Goal: Task Accomplishment & Management: Manage account settings

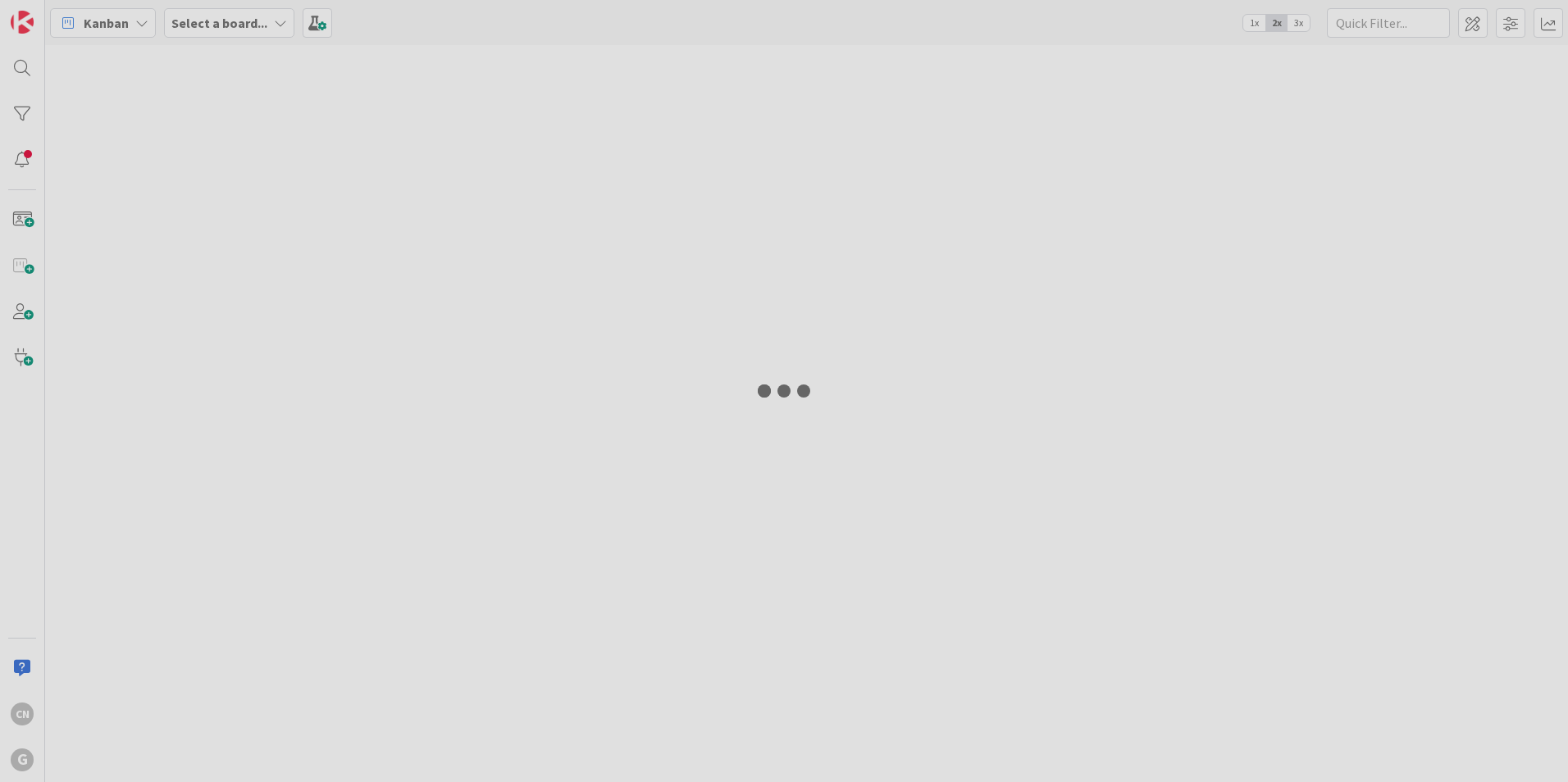
type input "[PERSON_NAME]"
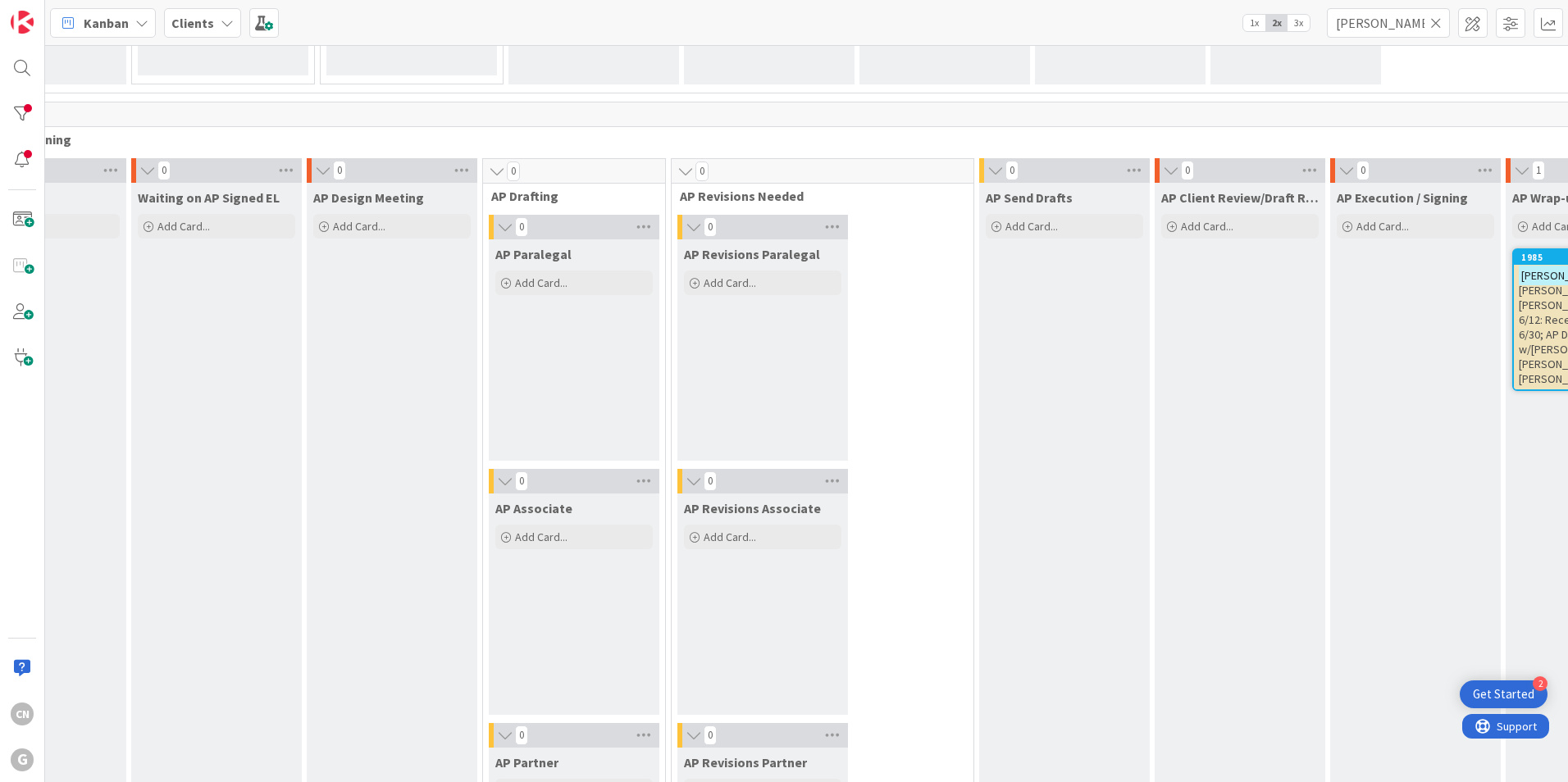
scroll to position [1151, 284]
click at [1518, 314] on span ", [PERSON_NAME] and [PERSON_NAME]: AP Meeting 6/12: Received Signed EL 6/30; AP…" at bounding box center [1588, 328] width 140 height 118
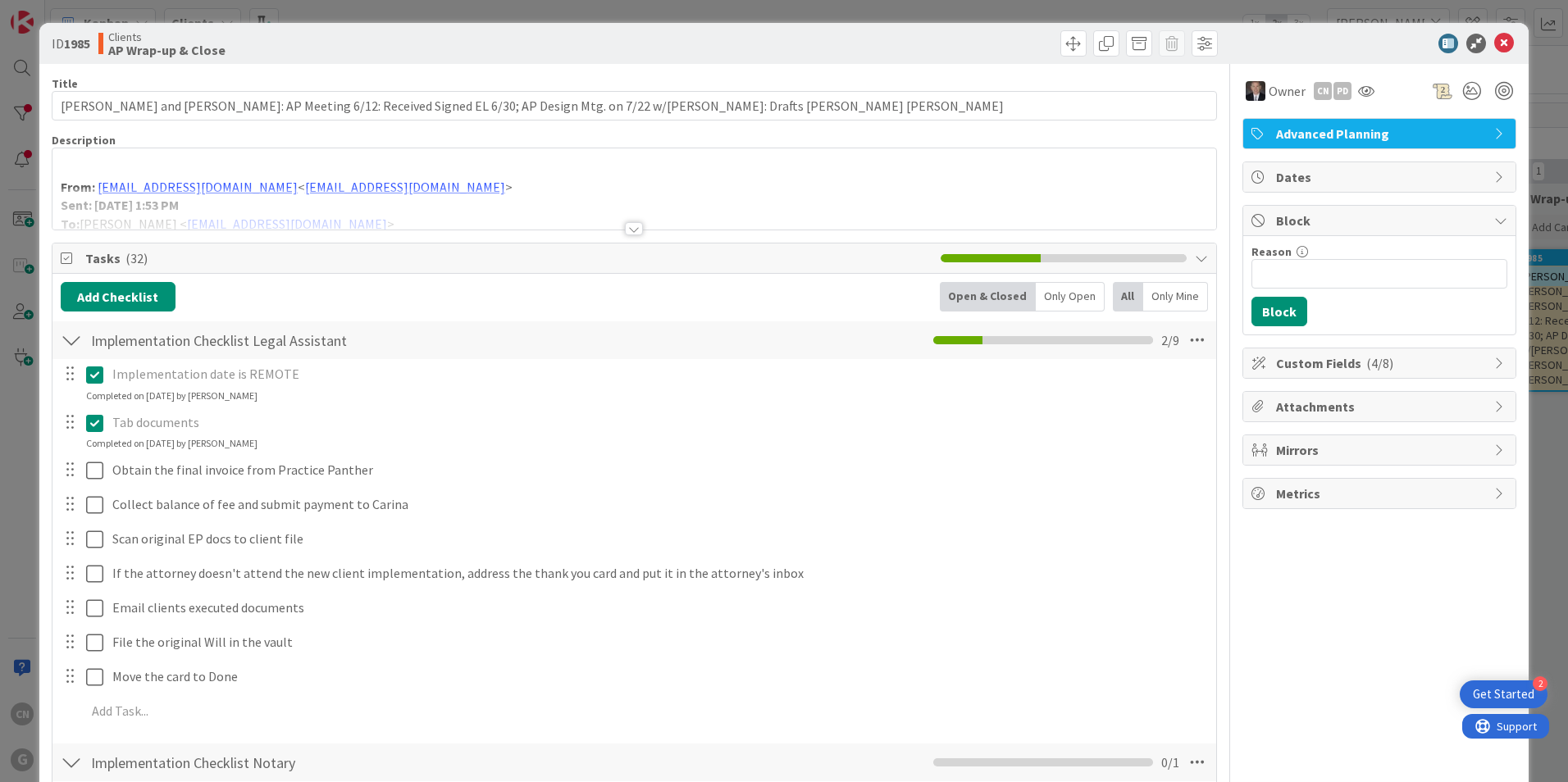
click at [119, 168] on p at bounding box center [634, 169] width 1147 height 19
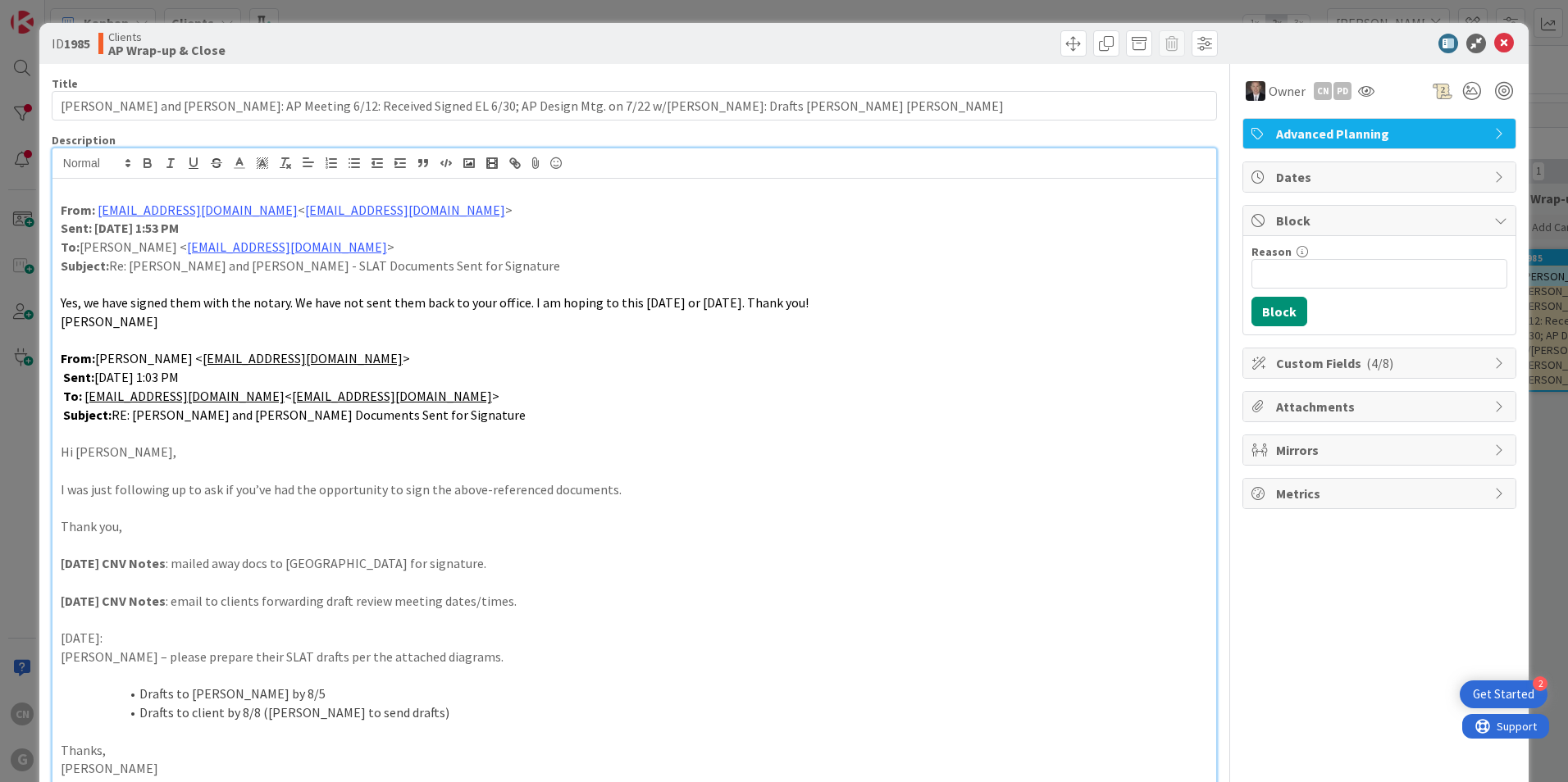
click at [101, 191] on p at bounding box center [634, 191] width 1147 height 19
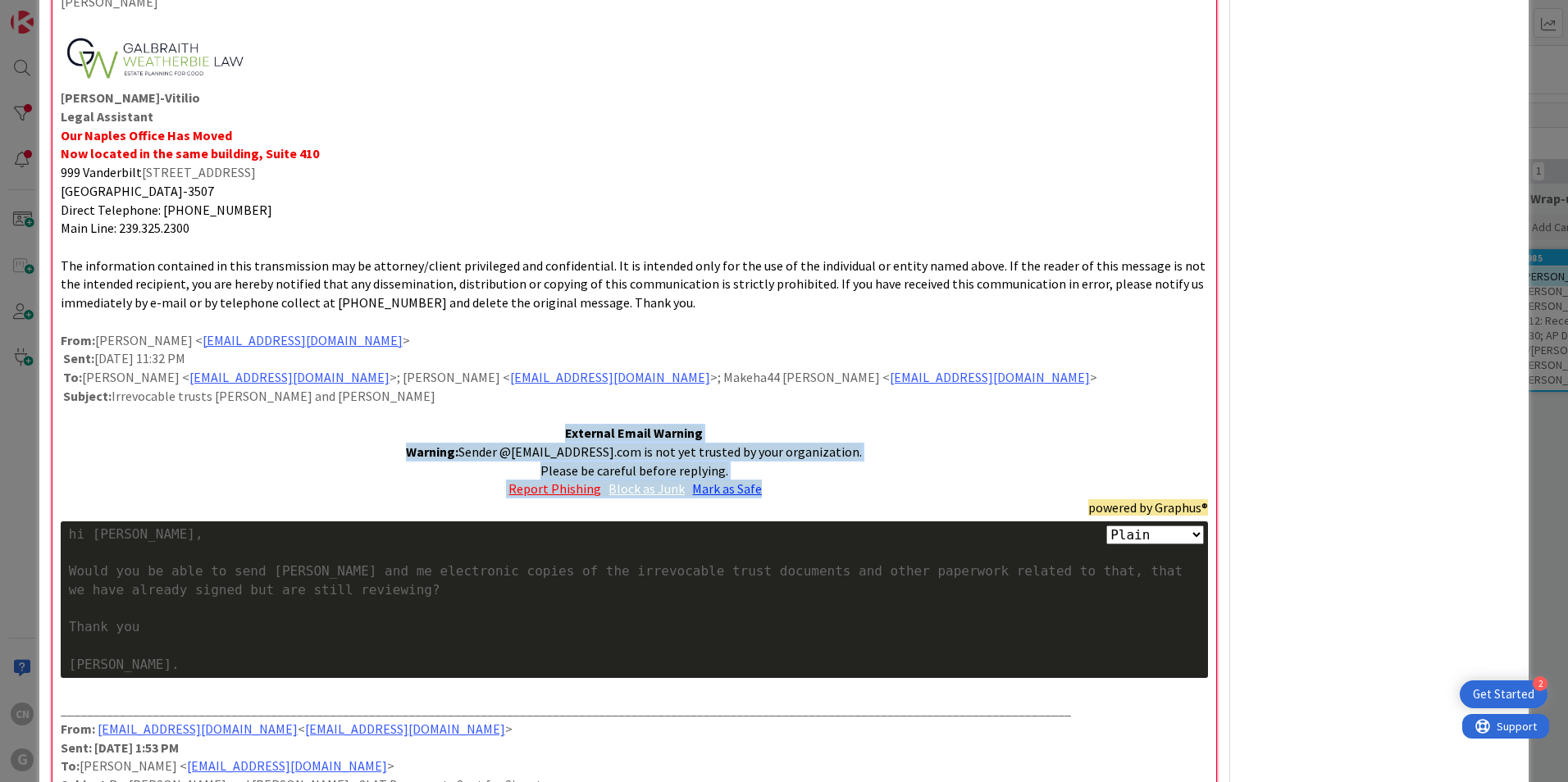
scroll to position [993, 0]
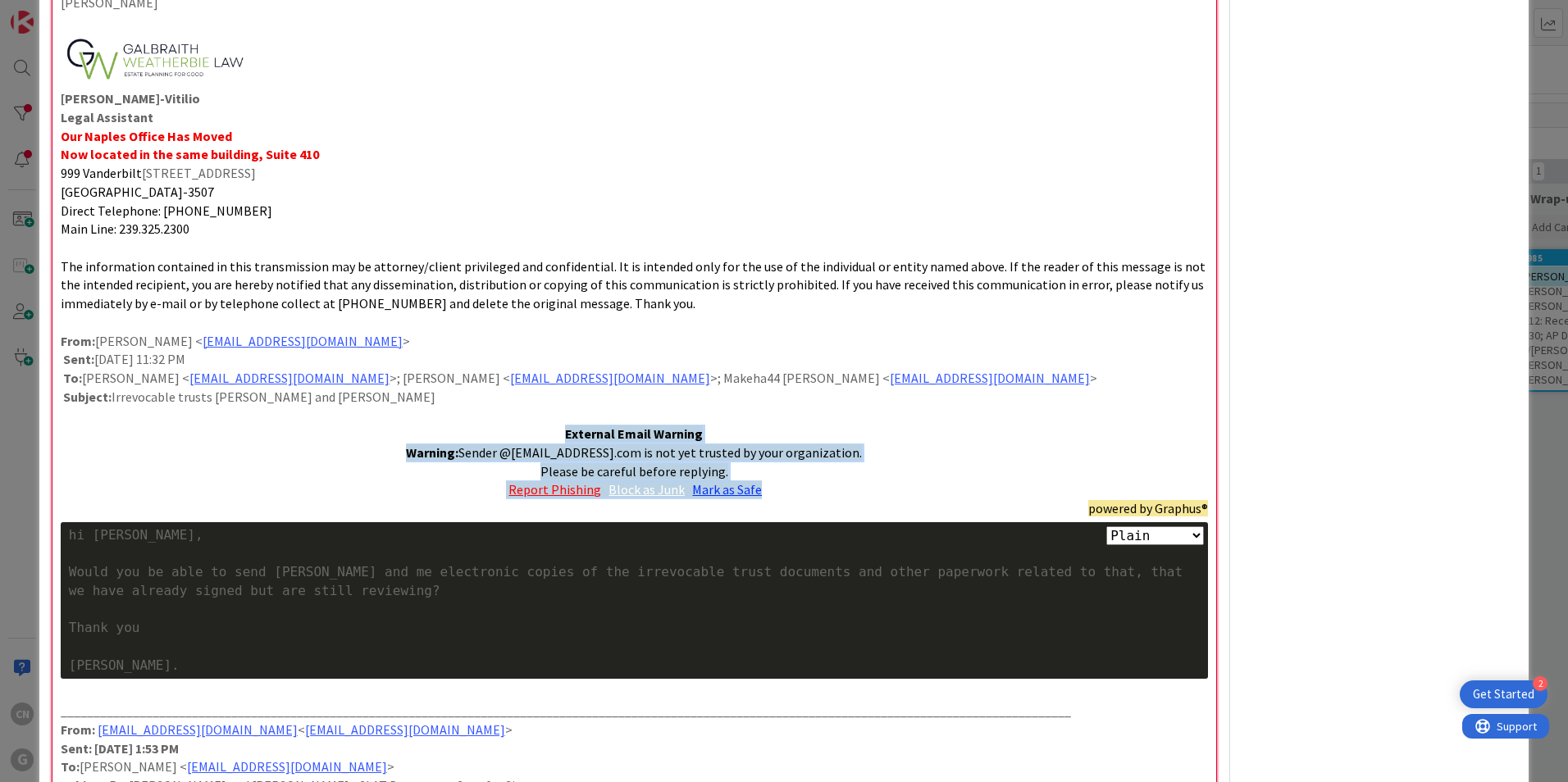
drag, startPoint x: 766, startPoint y: 484, endPoint x: 479, endPoint y: 423, distance: 293.4
click at [488, 426] on div "From: [PERSON_NAME] Sent: [DATE] 1:49 PM To: [PERSON_NAME] < [EMAIL_ADDRESS][DO…" at bounding box center [634, 269] width 1164 height 2167
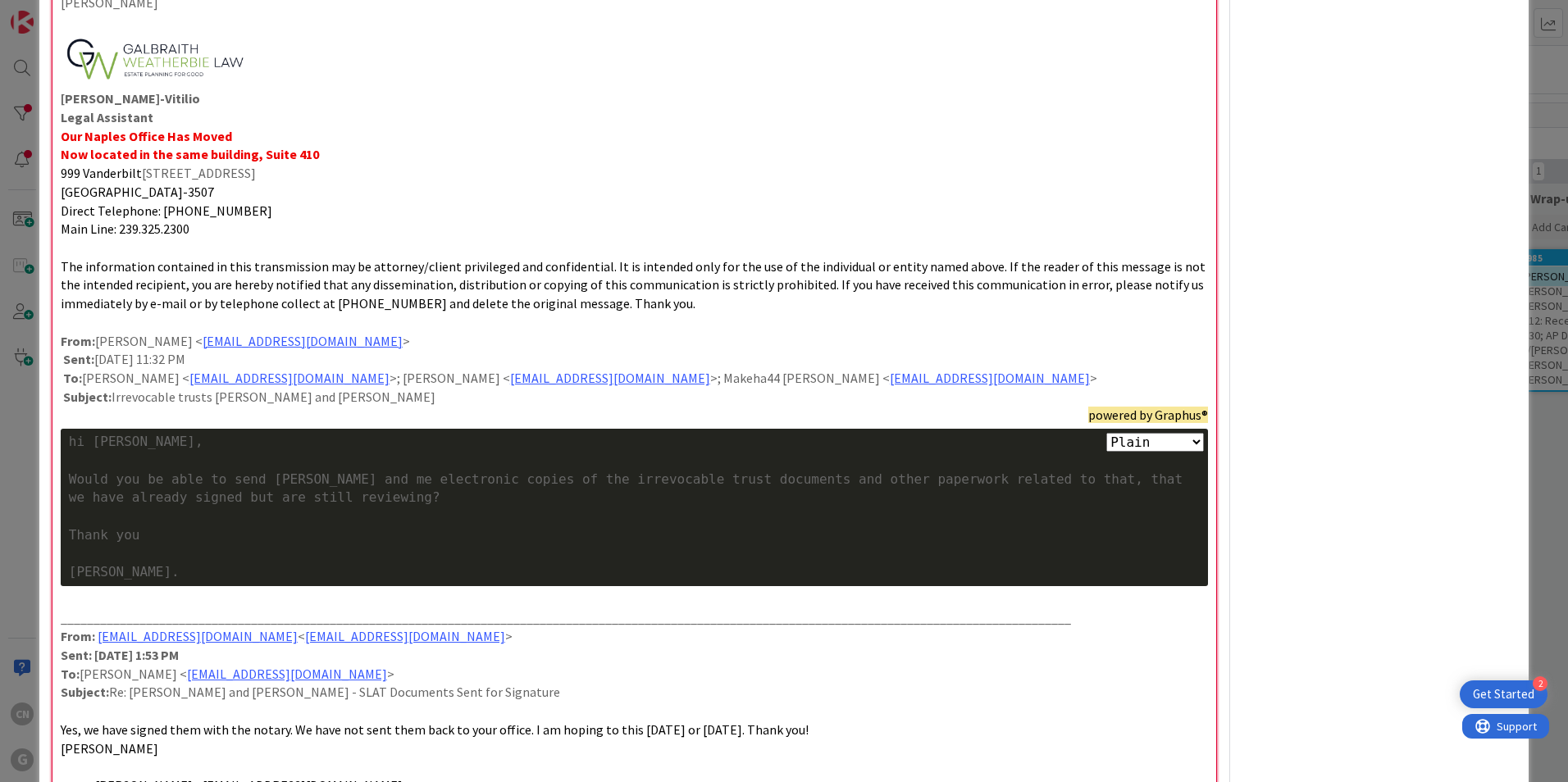
drag, startPoint x: 302, startPoint y: 556, endPoint x: 246, endPoint y: 562, distance: 56.3
click at [246, 562] on div at bounding box center [634, 554] width 1131 height 19
click at [223, 612] on p "_______________________________________________________________________________…" at bounding box center [634, 619] width 1147 height 19
click at [1181, 444] on select "Plain Bash C++ C# CSS Diff HTML/XML Java JavaScript Markdown PHP Python Ruby SQL" at bounding box center [1155, 442] width 98 height 19
select select "bash"
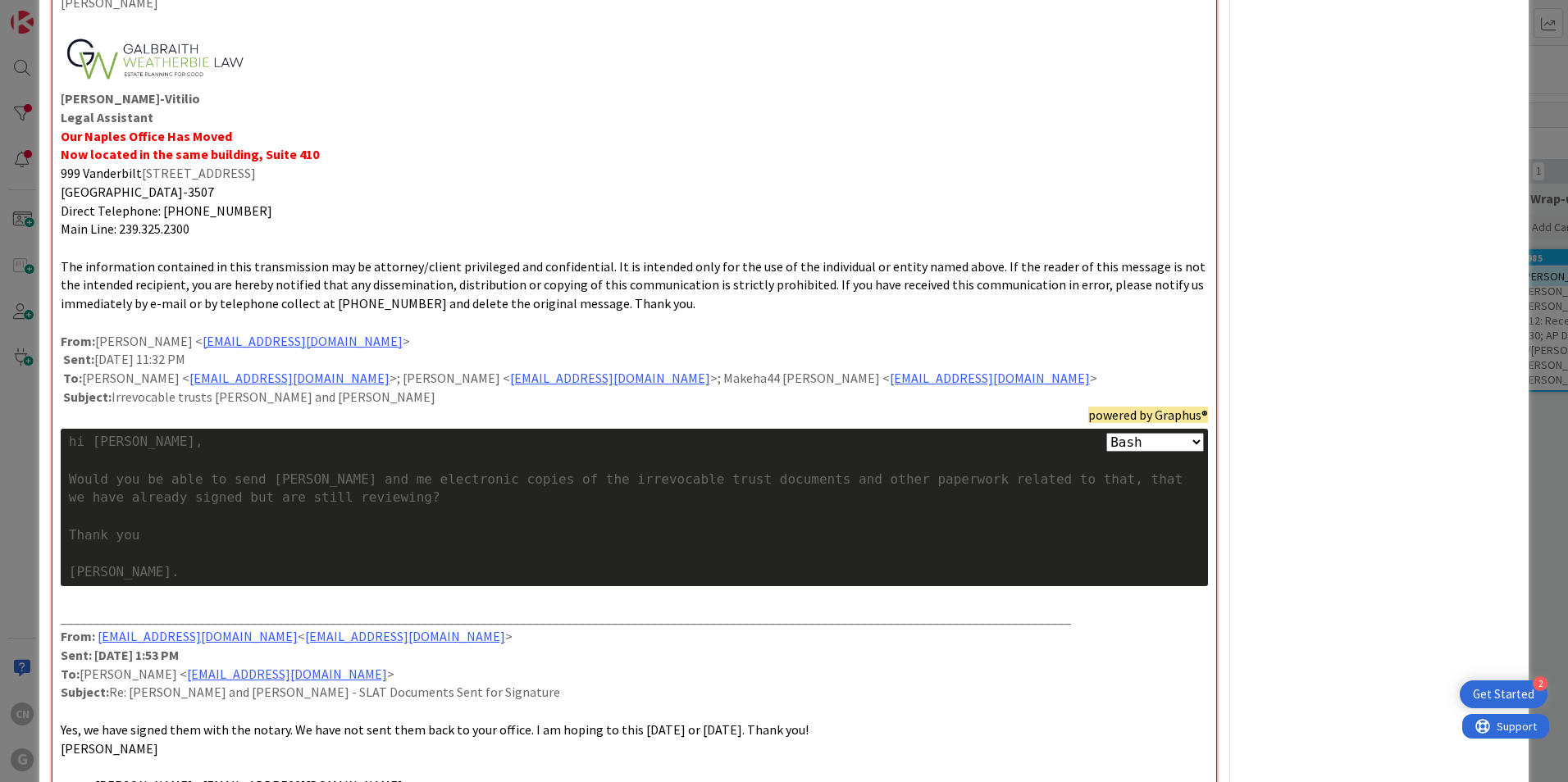
click at [1106, 433] on select "Plain Bash C++ C# CSS Diff HTML/XML Java JavaScript Markdown PHP Python Ruby SQL" at bounding box center [1155, 442] width 98 height 19
click at [1149, 449] on select "Plain Bash C++ C# CSS Diff HTML/XML Java JavaScript Markdown PHP Python Ruby SQL" at bounding box center [1155, 442] width 98 height 19
drag, startPoint x: 1159, startPoint y: 405, endPoint x: 1110, endPoint y: 417, distance: 50.4
drag, startPoint x: 1110, startPoint y: 417, endPoint x: 1223, endPoint y: 416, distance: 113.0
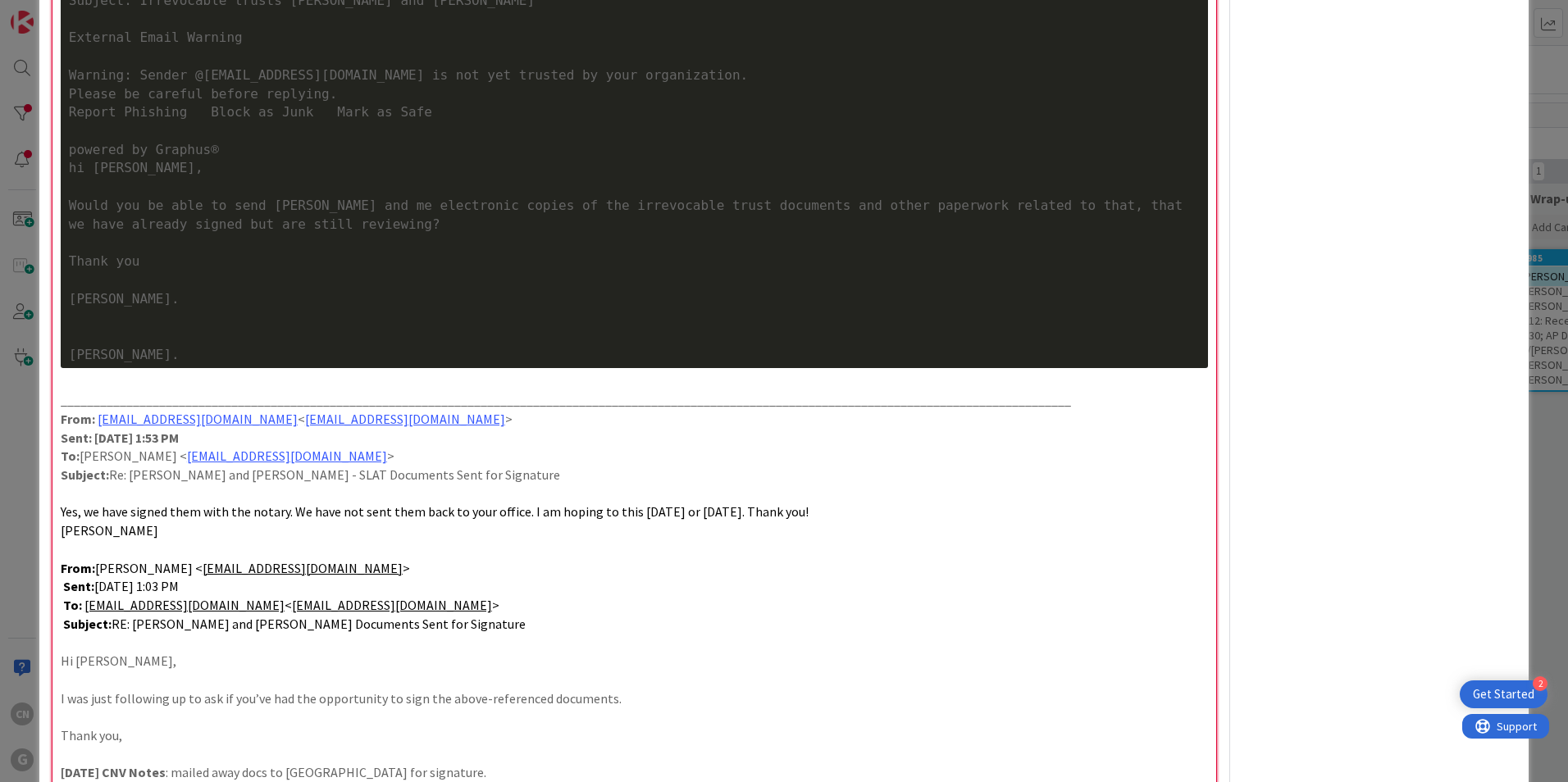
scroll to position [2704, 0]
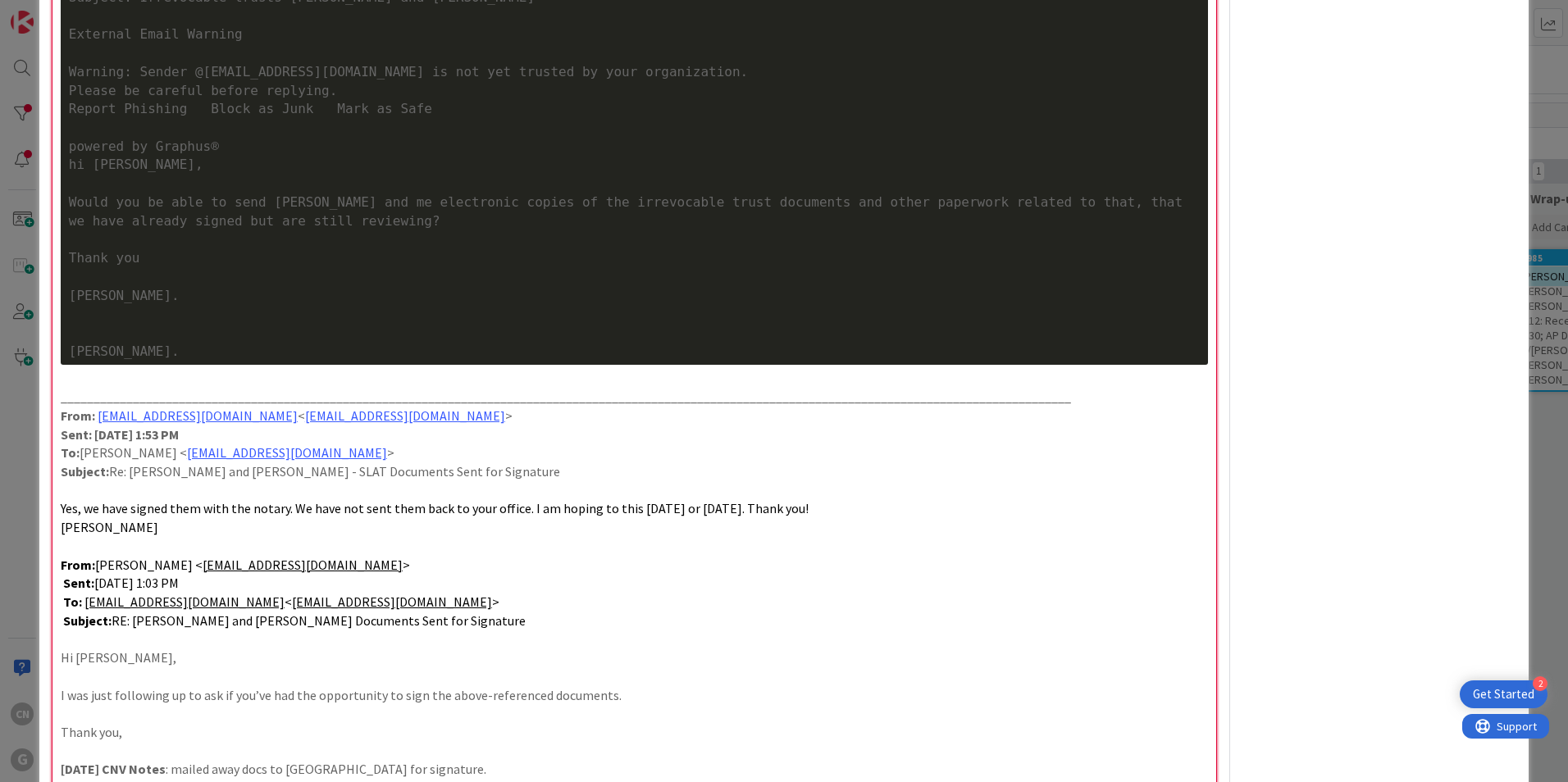
drag, startPoint x: 213, startPoint y: 332, endPoint x: 186, endPoint y: 345, distance: 30.0
drag, startPoint x: 186, startPoint y: 345, endPoint x: 179, endPoint y: 316, distance: 29.8
click at [179, 324] on div at bounding box center [634, 333] width 1131 height 19
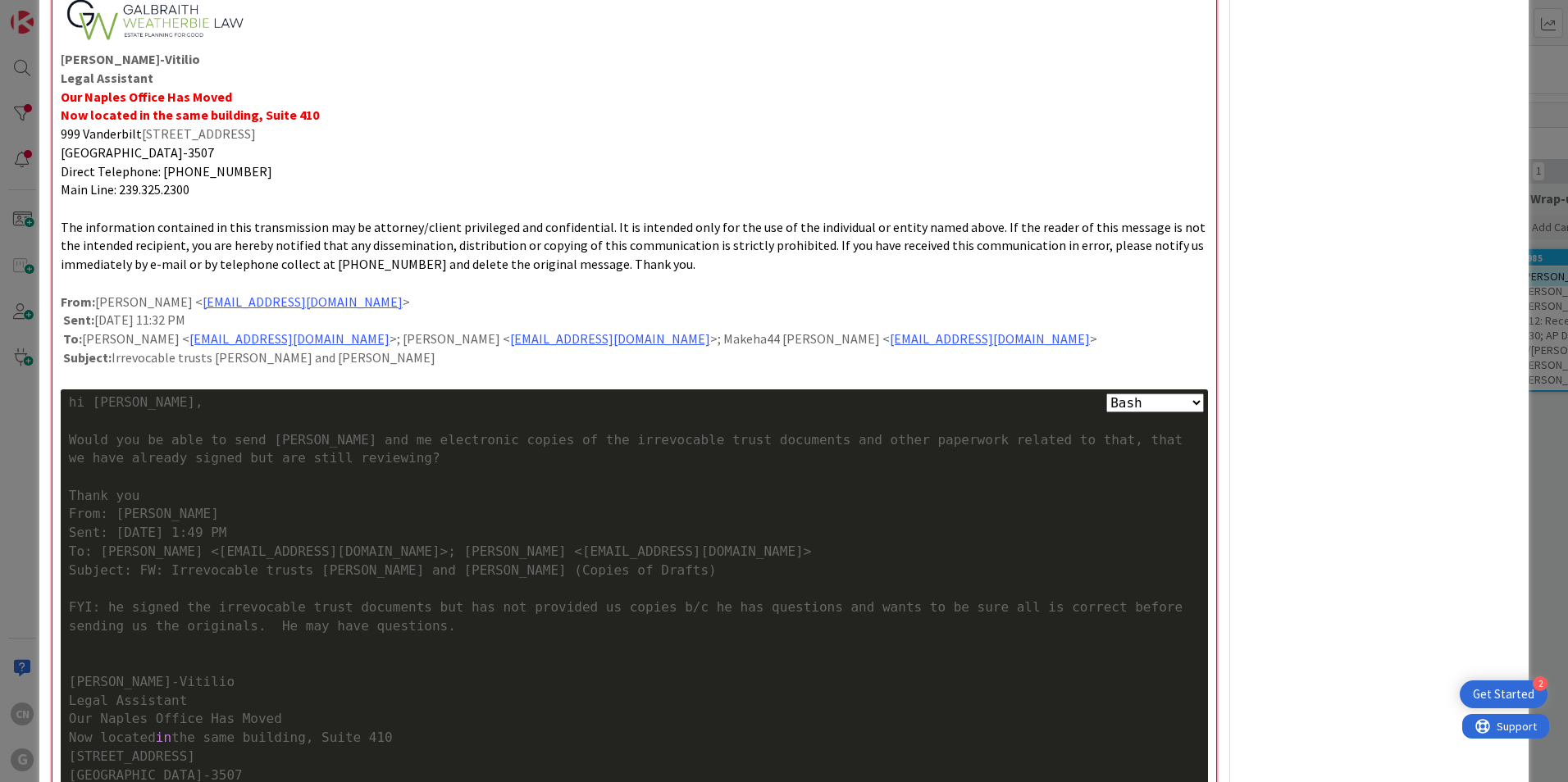
scroll to position [1041, 0]
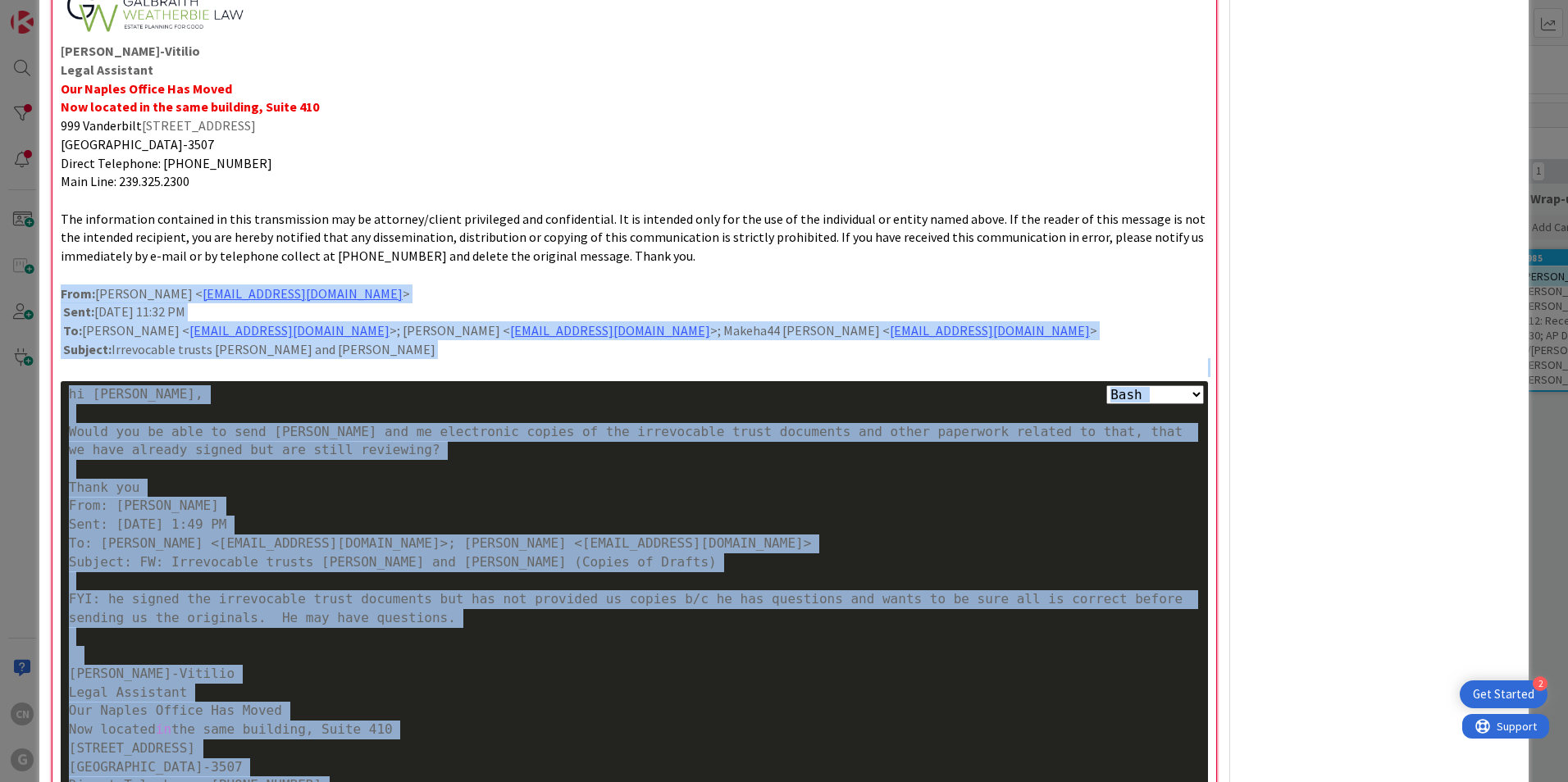
drag, startPoint x: 1194, startPoint y: 344, endPoint x: 61, endPoint y: 297, distance: 1134.0
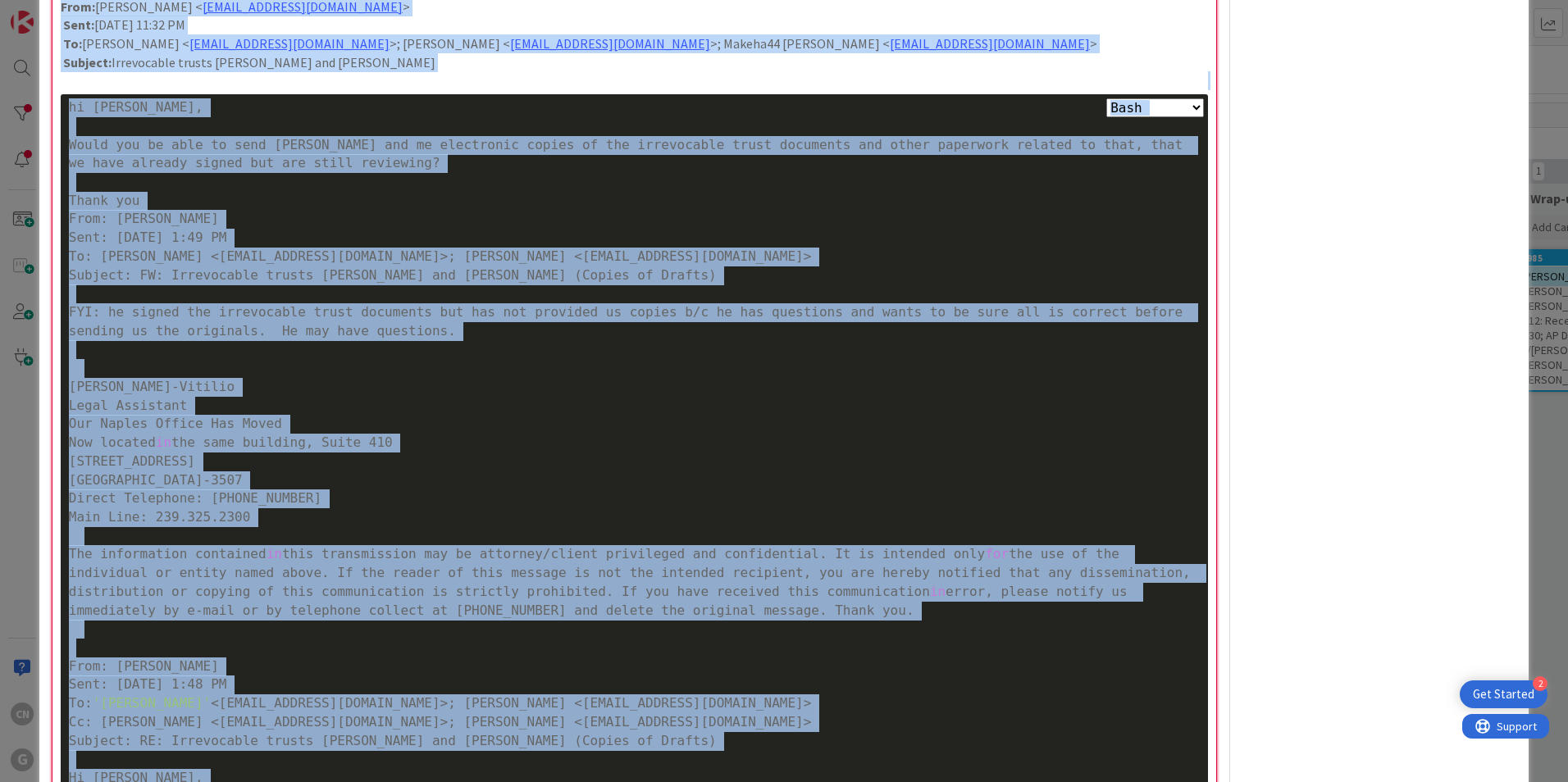
scroll to position [1004, 0]
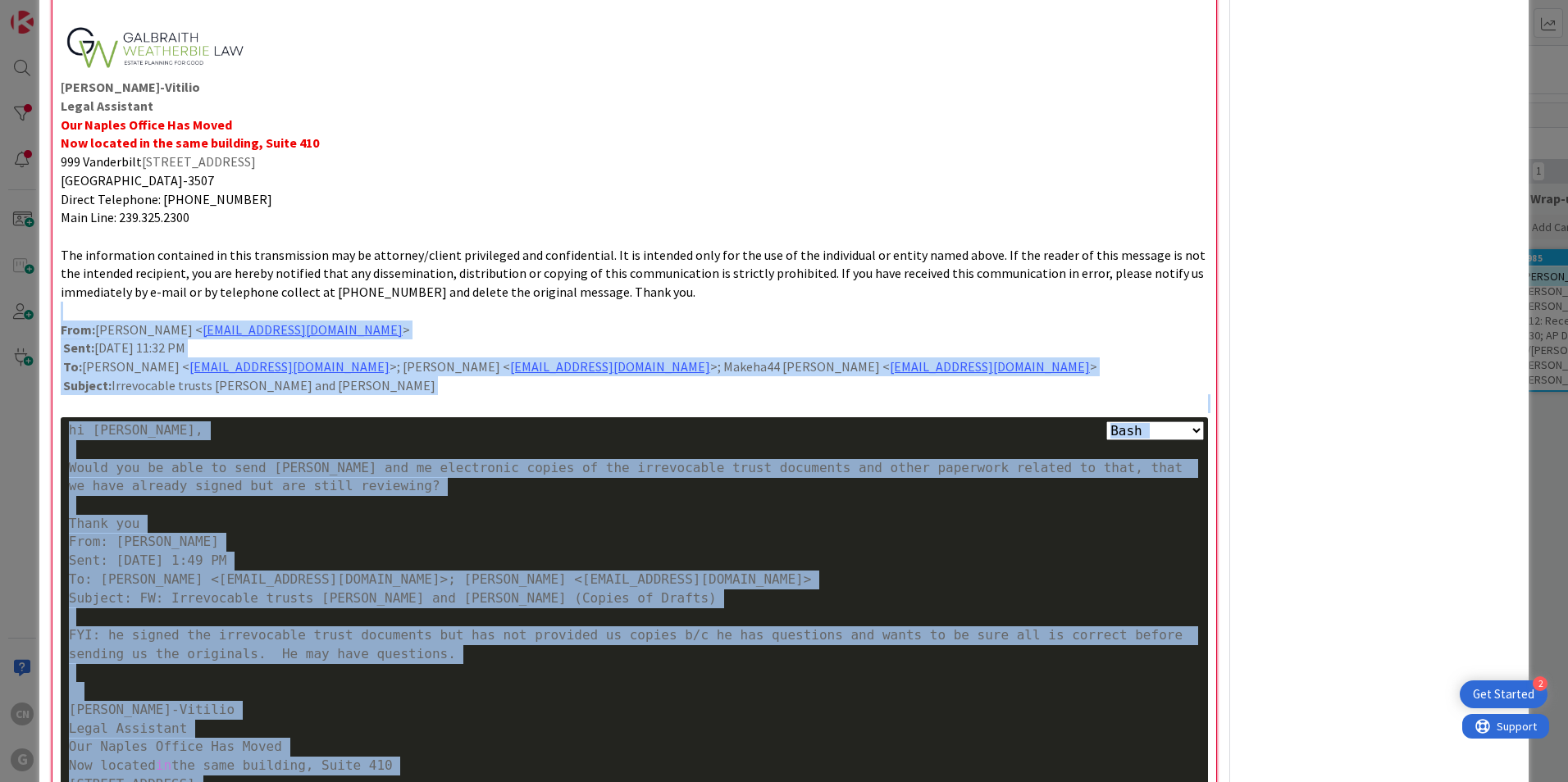
drag, startPoint x: 1197, startPoint y: 530, endPoint x: 235, endPoint y: 313, distance: 986.2
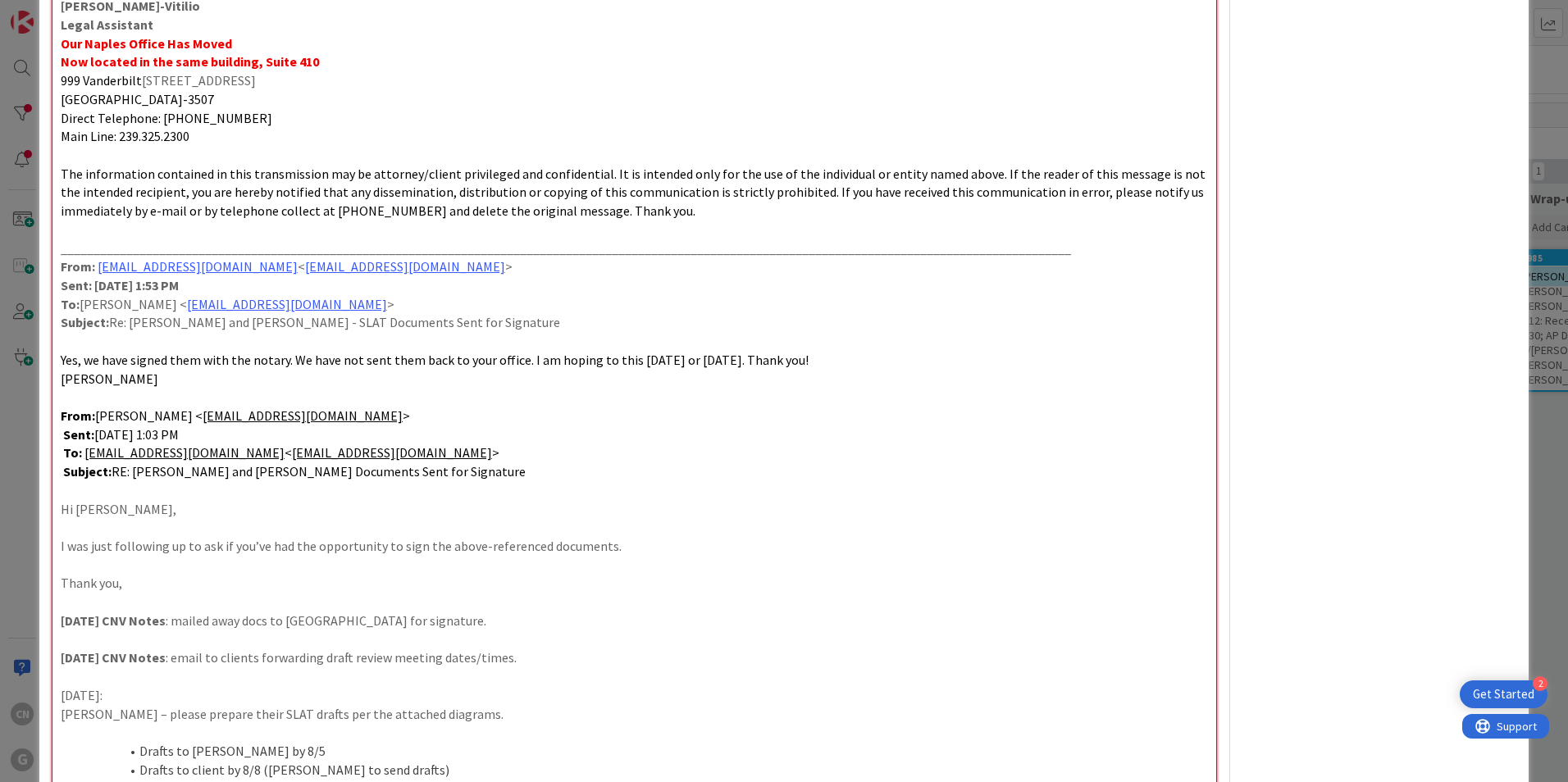
scroll to position [1086, 0]
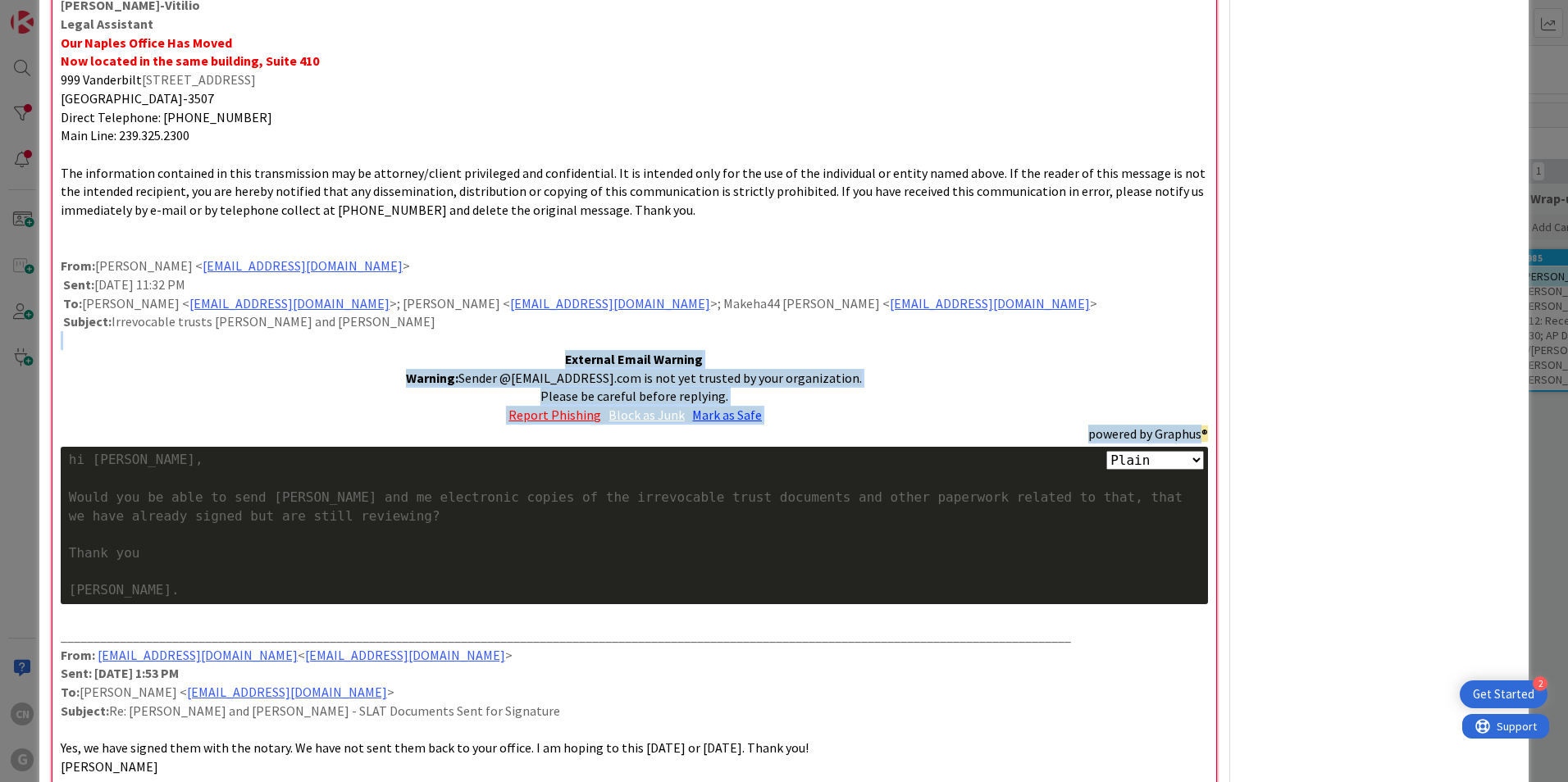
drag, startPoint x: 1190, startPoint y: 436, endPoint x: 495, endPoint y: 335, distance: 702.3
click at [497, 338] on div "From: [PERSON_NAME] Sent: [DATE] 1:49 PM To: [PERSON_NAME] < [EMAIL_ADDRESS][DO…" at bounding box center [634, 185] width 1164 height 2184
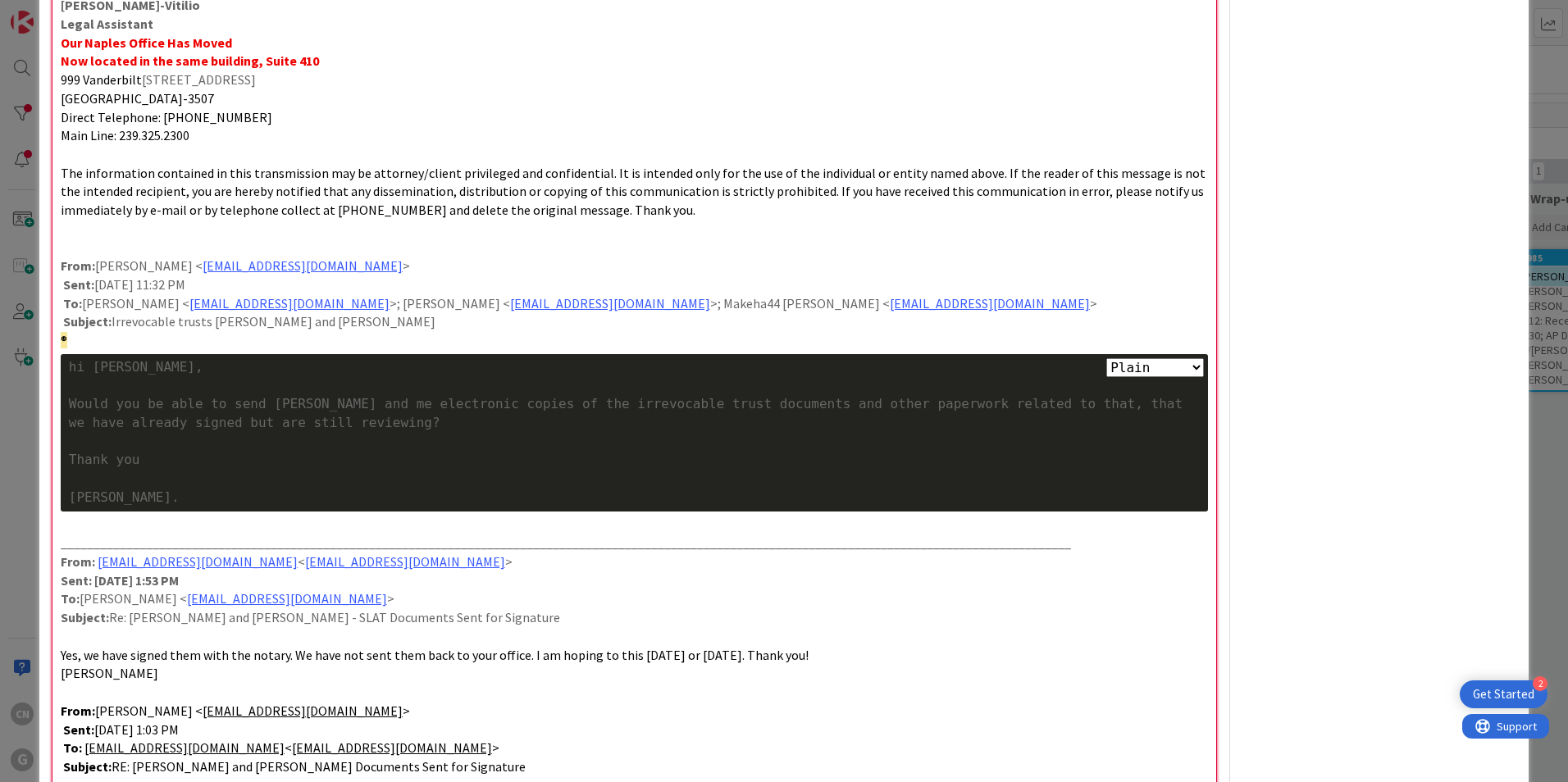
drag, startPoint x: 107, startPoint y: 339, endPoint x: 26, endPoint y: 336, distance: 81.1
click at [27, 336] on div "ID 1985 Clients AP Wrap-up & Close Title 120 / 128 [PERSON_NAME] and [PERSON_NA…" at bounding box center [784, 391] width 1568 height 782
click at [78, 528] on p at bounding box center [634, 525] width 1147 height 19
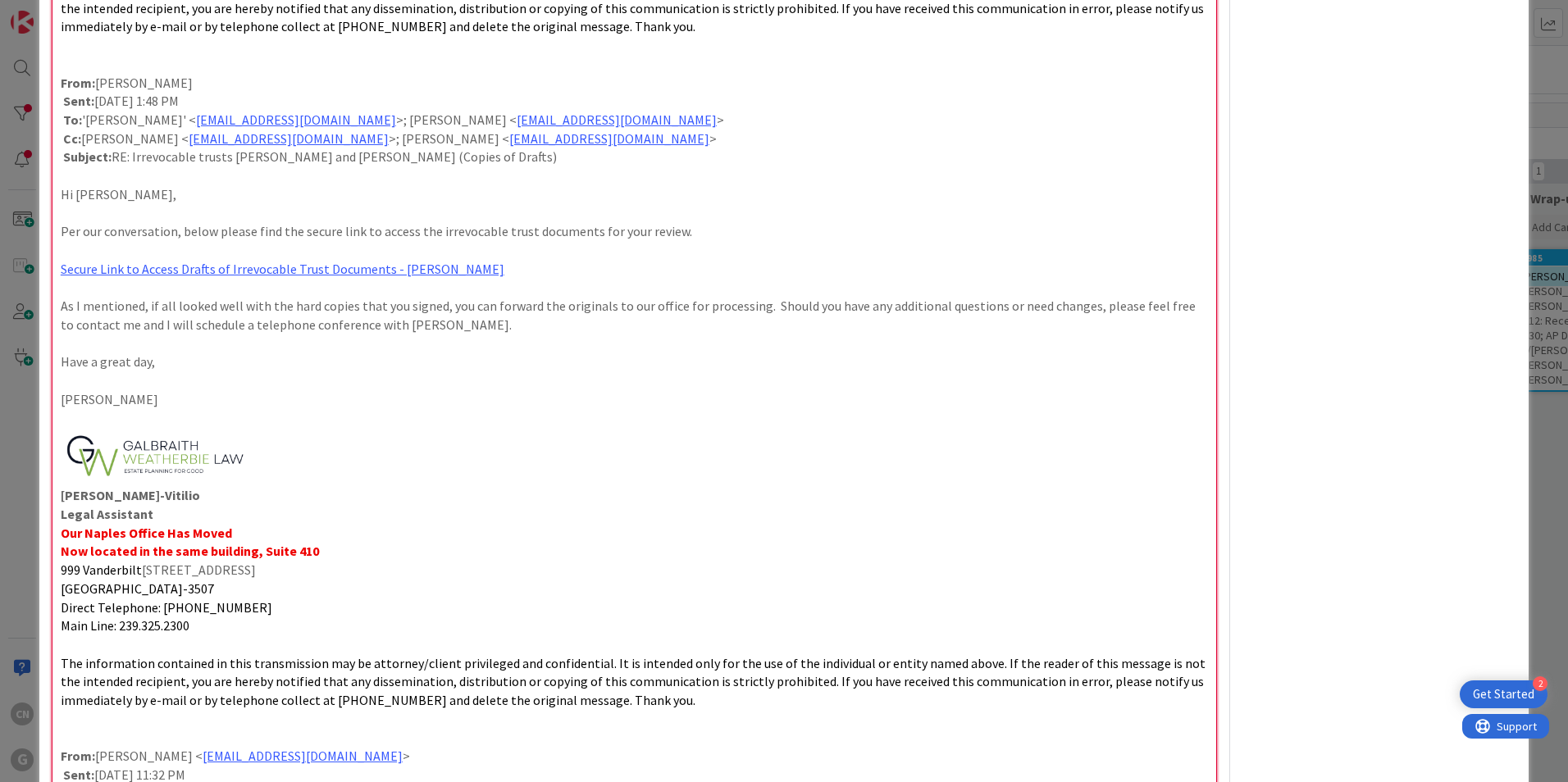
scroll to position [595, 0]
click at [54, 731] on div "From: [PERSON_NAME] Sent: [DATE] 1:49 PM To: [PERSON_NAME] < [EMAIL_ADDRESS][DO…" at bounding box center [634, 620] width 1164 height 2073
click at [128, 720] on p at bounding box center [634, 720] width 1147 height 19
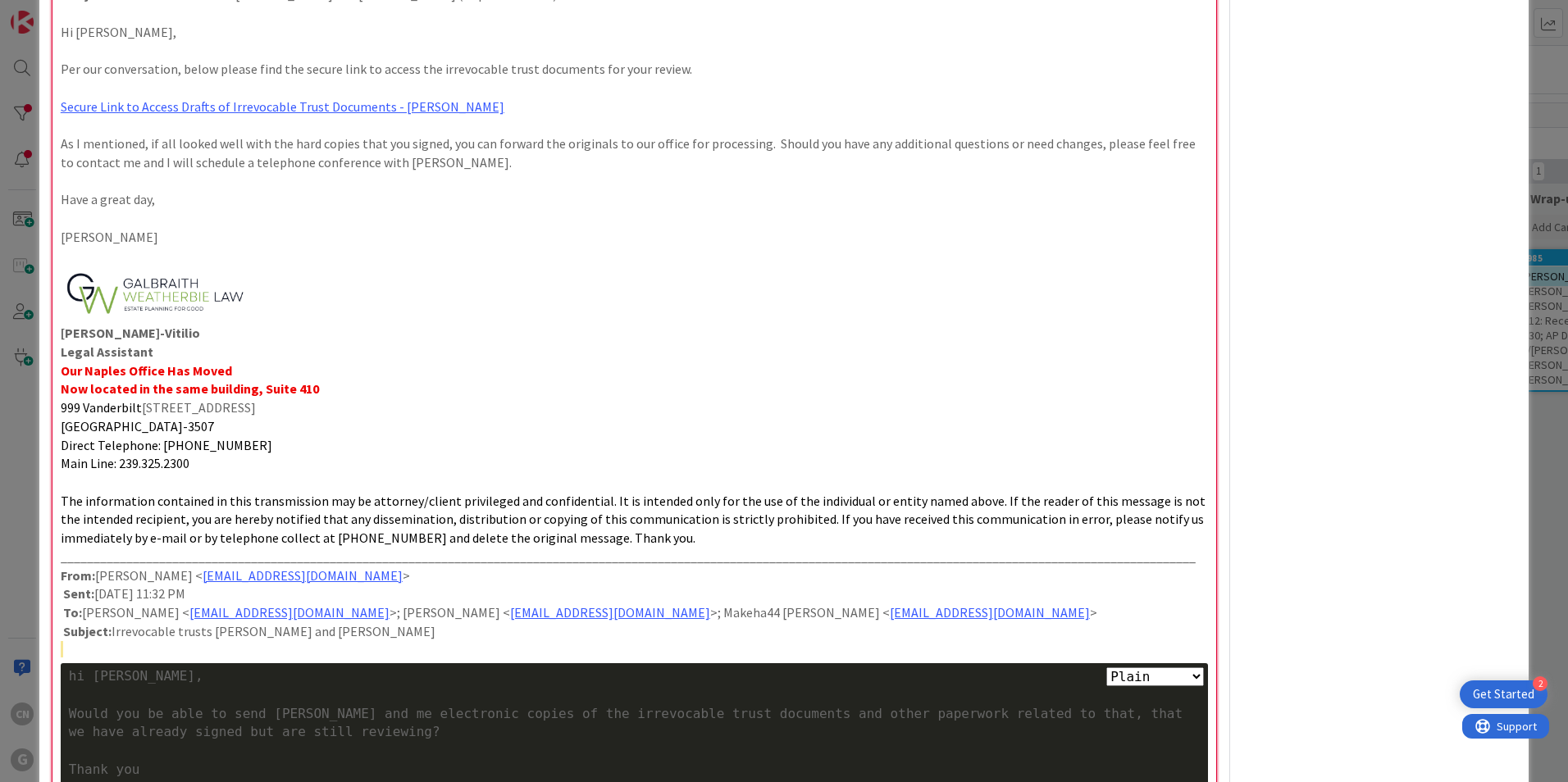
scroll to position [759, 0]
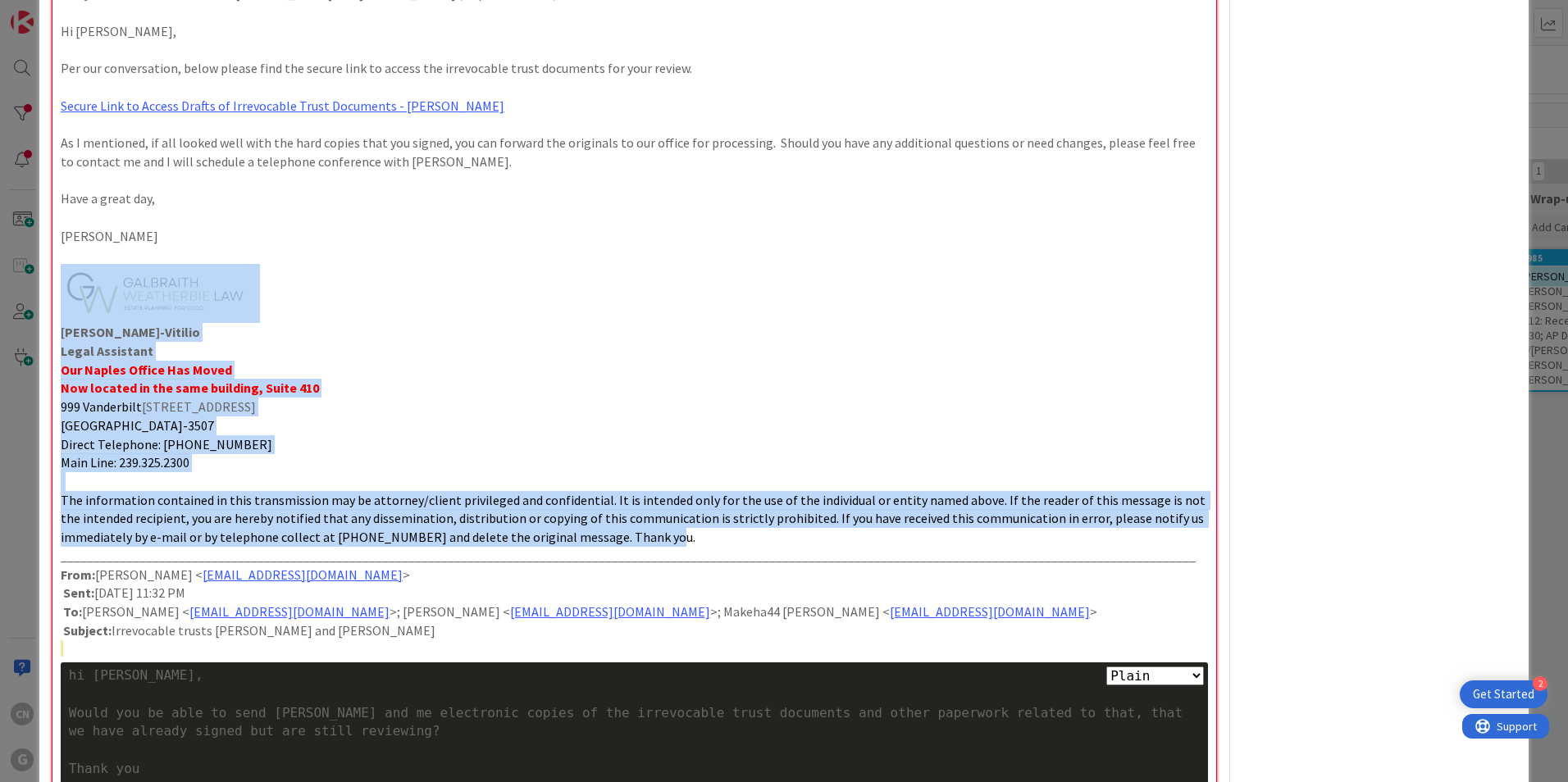
drag, startPoint x: 663, startPoint y: 538, endPoint x: 53, endPoint y: 288, distance: 659.2
click at [53, 288] on div "From: [PERSON_NAME] Sent: [DATE] 1:49 PM To: [PERSON_NAME] < [EMAIL_ADDRESS][DO…" at bounding box center [634, 447] width 1164 height 2054
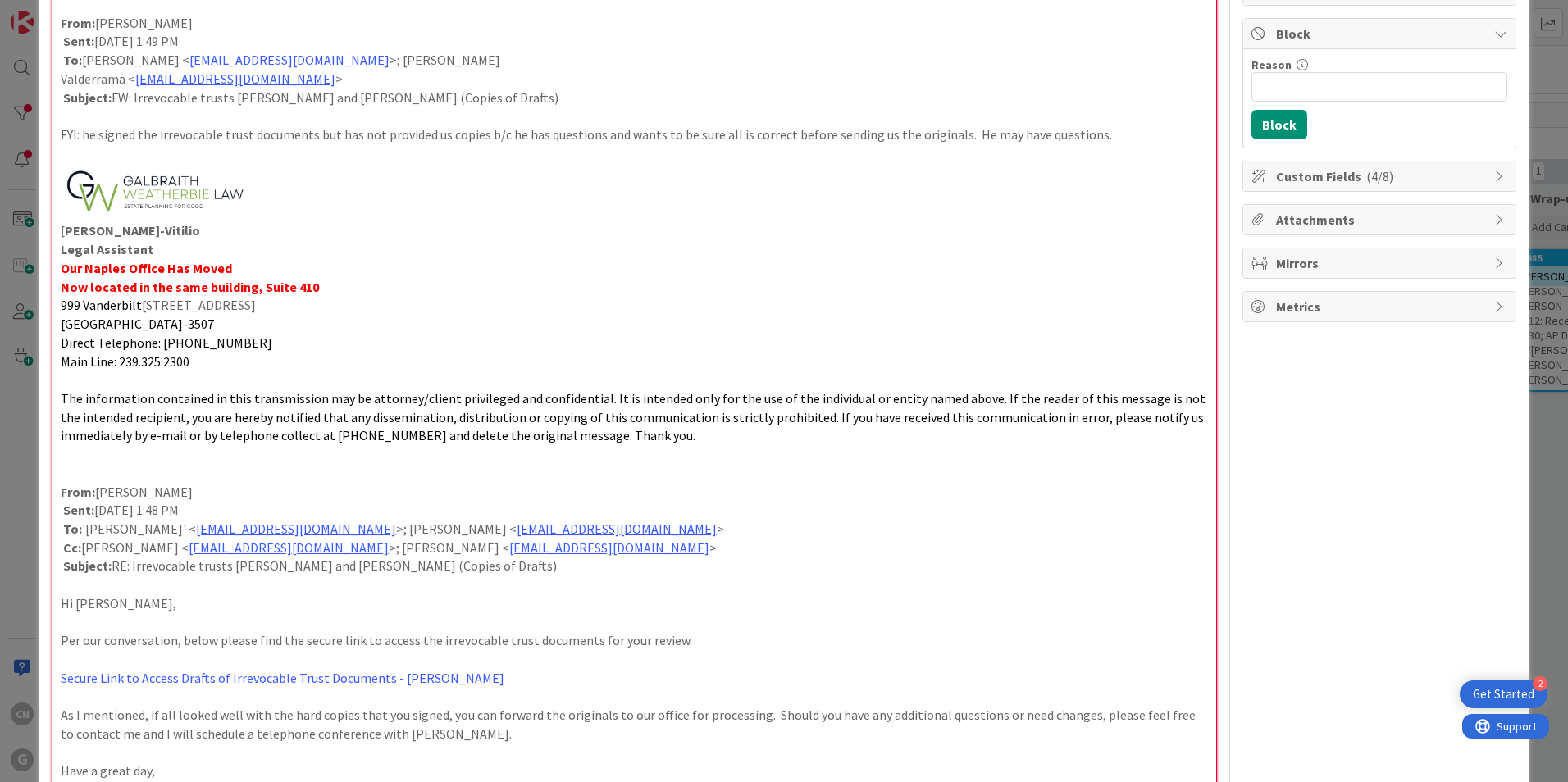
scroll to position [186, 0]
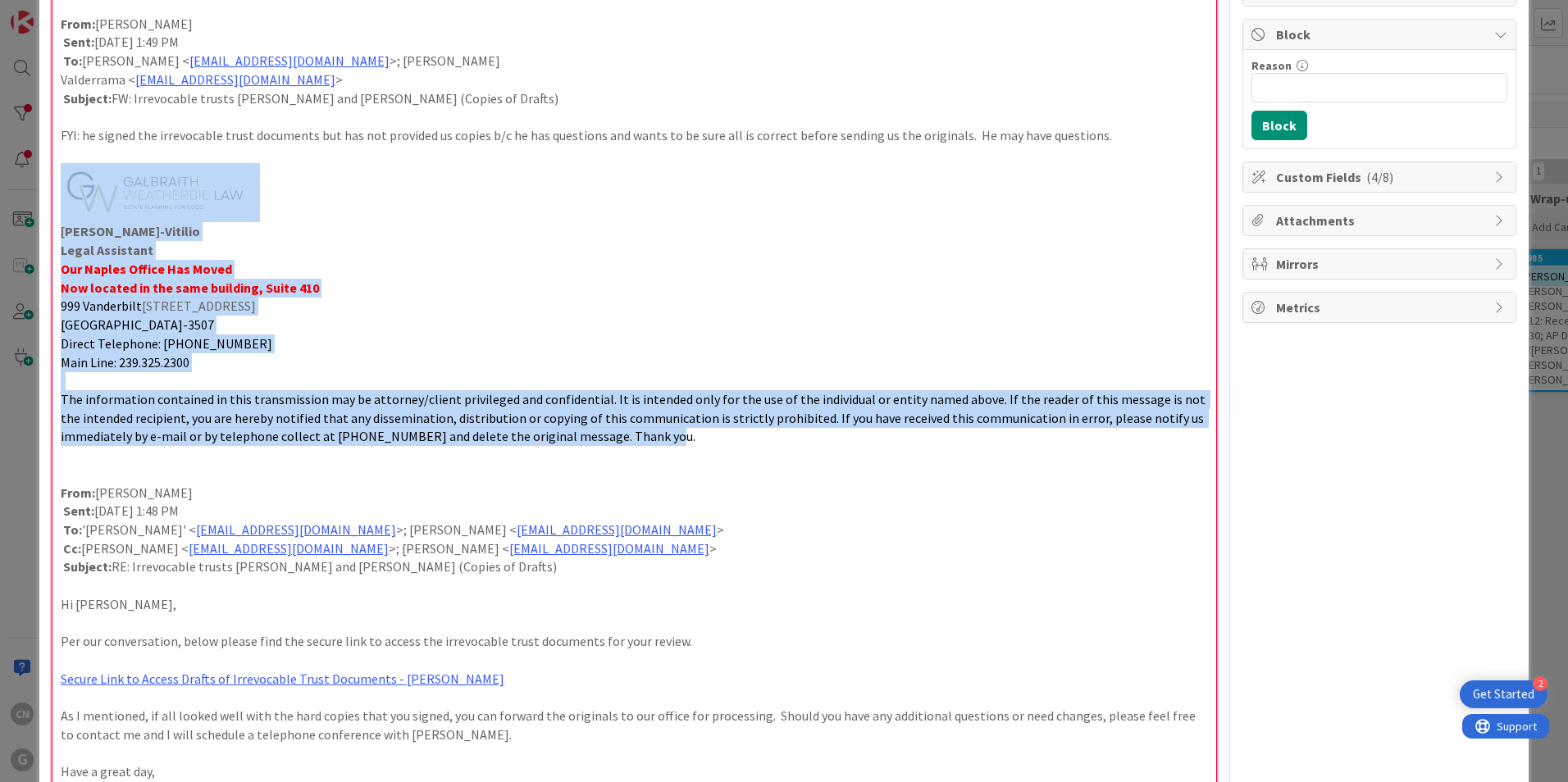
drag, startPoint x: 666, startPoint y: 442, endPoint x: 75, endPoint y: 173, distance: 649.3
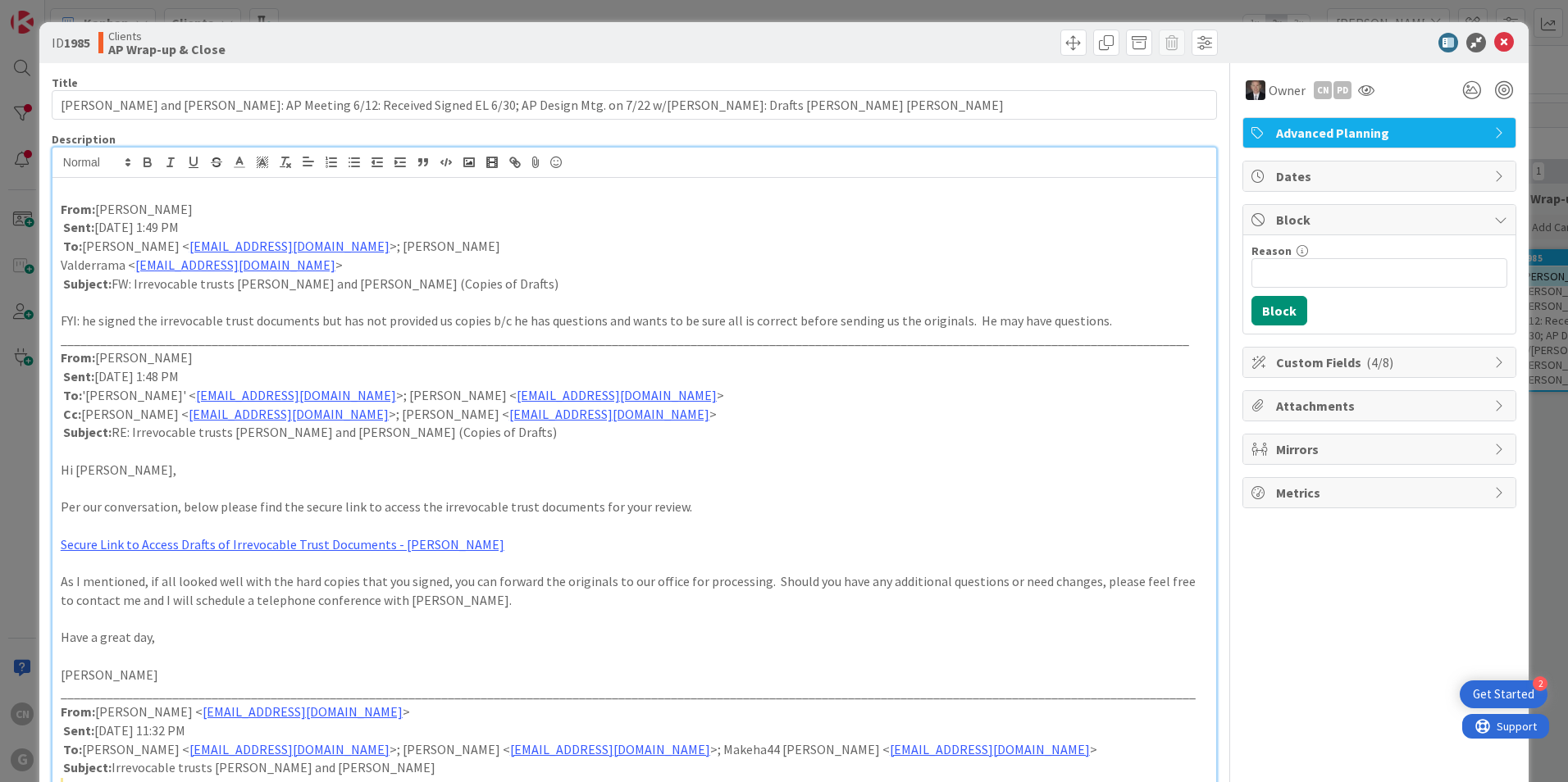
scroll to position [0, 0]
drag, startPoint x: 107, startPoint y: 689, endPoint x: 47, endPoint y: 624, distance: 88.5
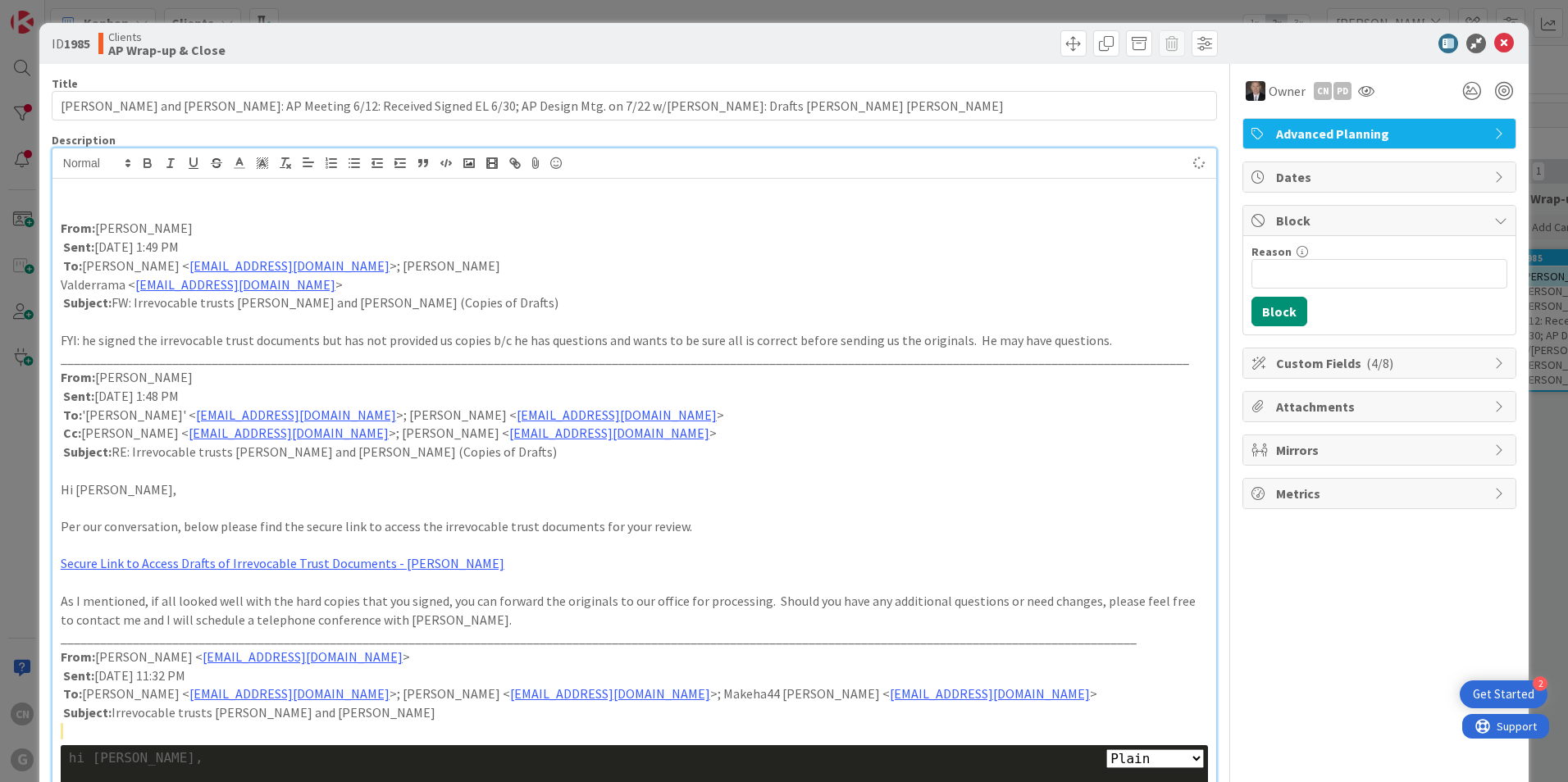
click at [633, 194] on p at bounding box center [634, 191] width 1147 height 19
click at [1494, 42] on icon at bounding box center [1503, 43] width 19 height 19
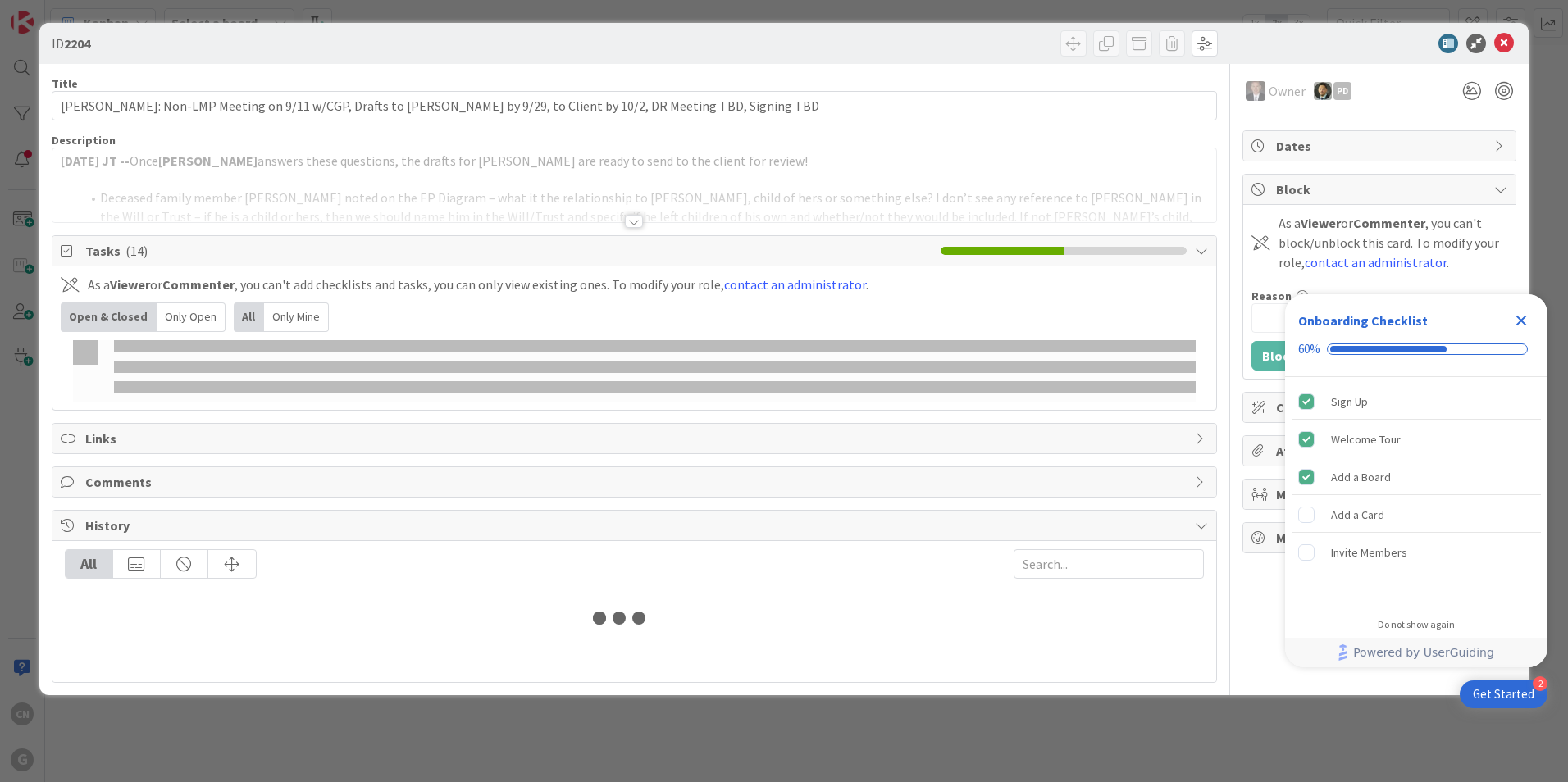
type input "[PERSON_NAME]"
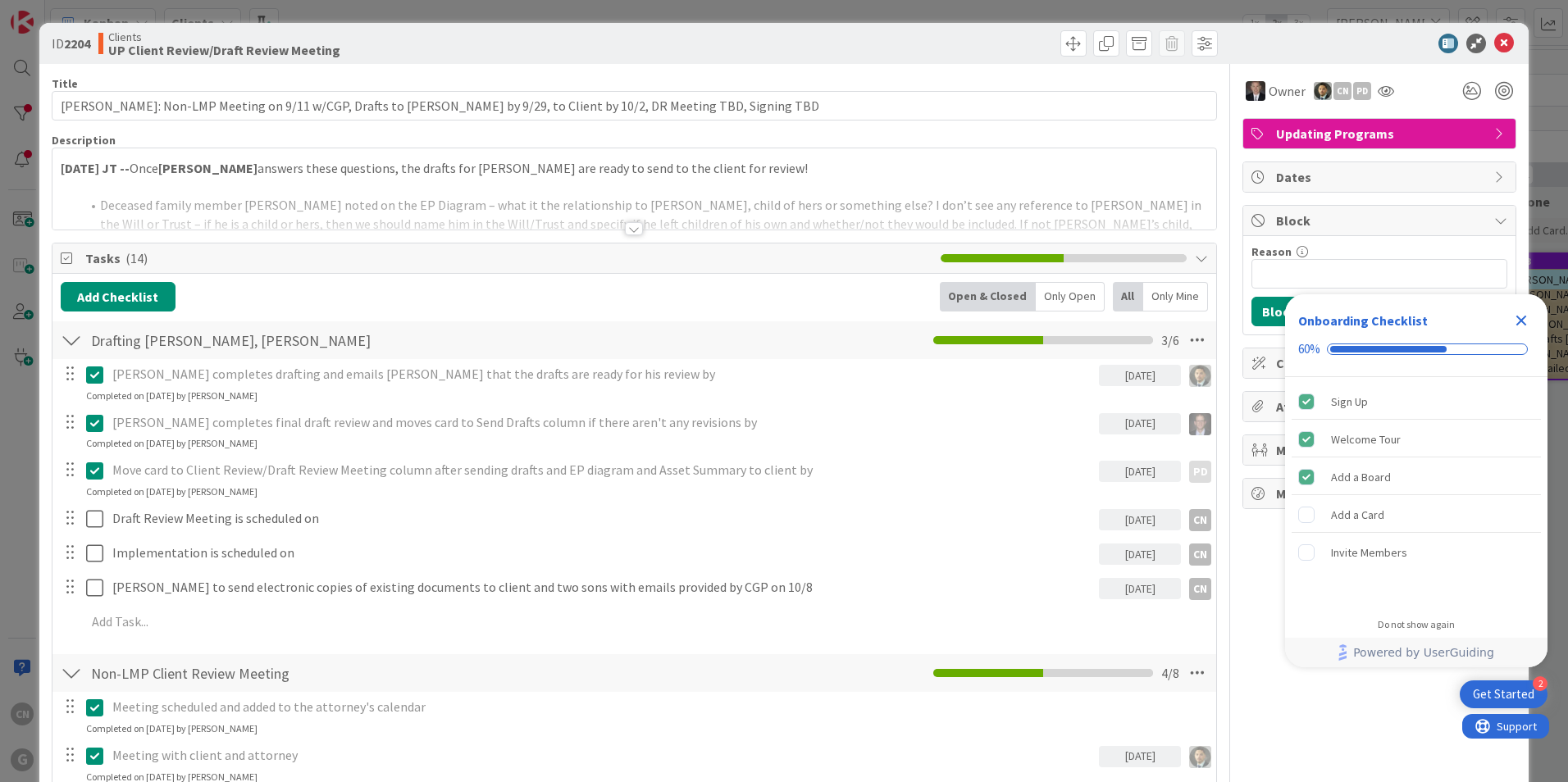
click at [627, 230] on div at bounding box center [633, 229] width 18 height 13
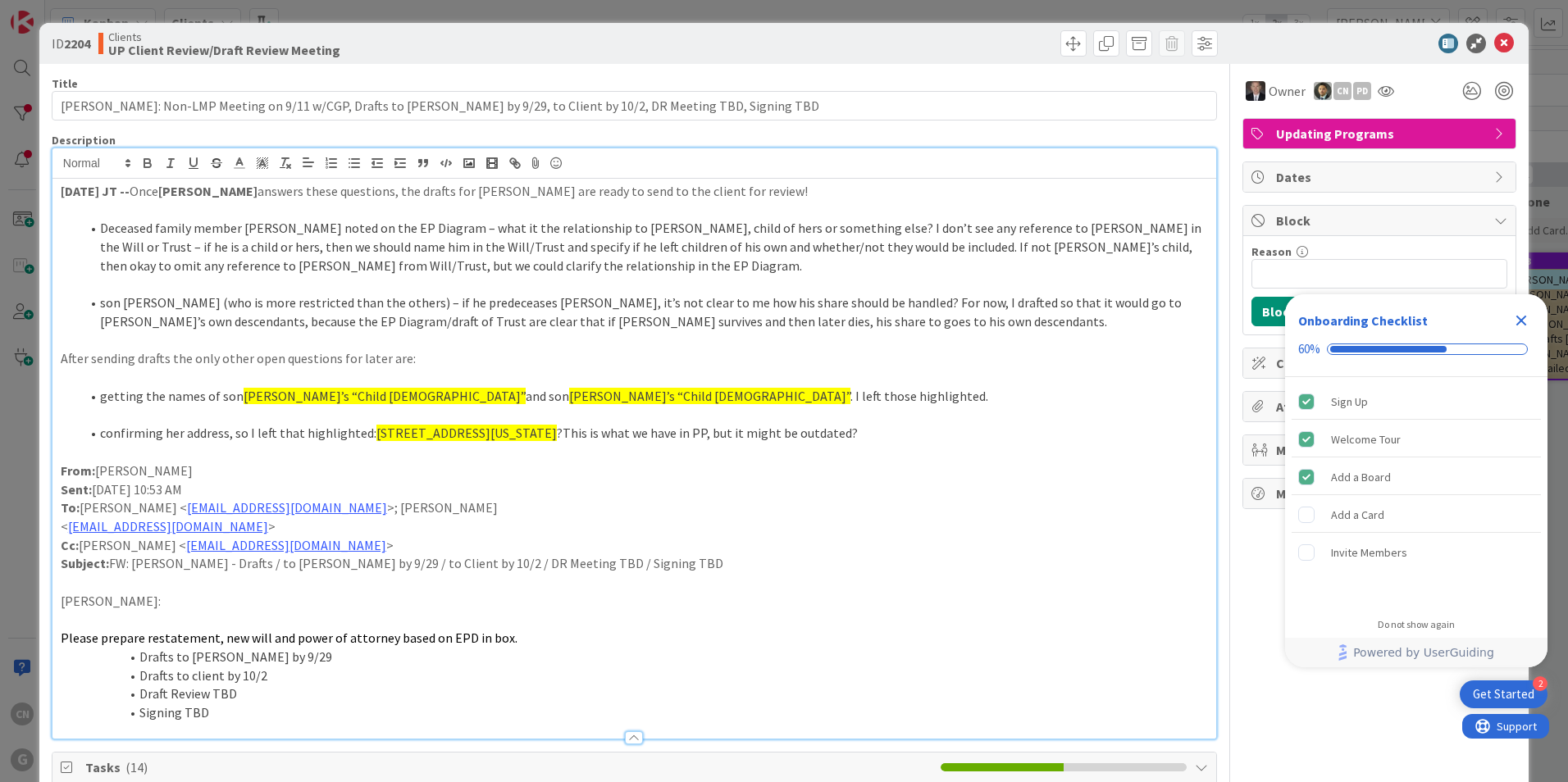
click at [57, 189] on div "10.8.2025 JT -- Once Chris answers these questions, the drafts for Barbara Will…" at bounding box center [634, 458] width 1164 height 560
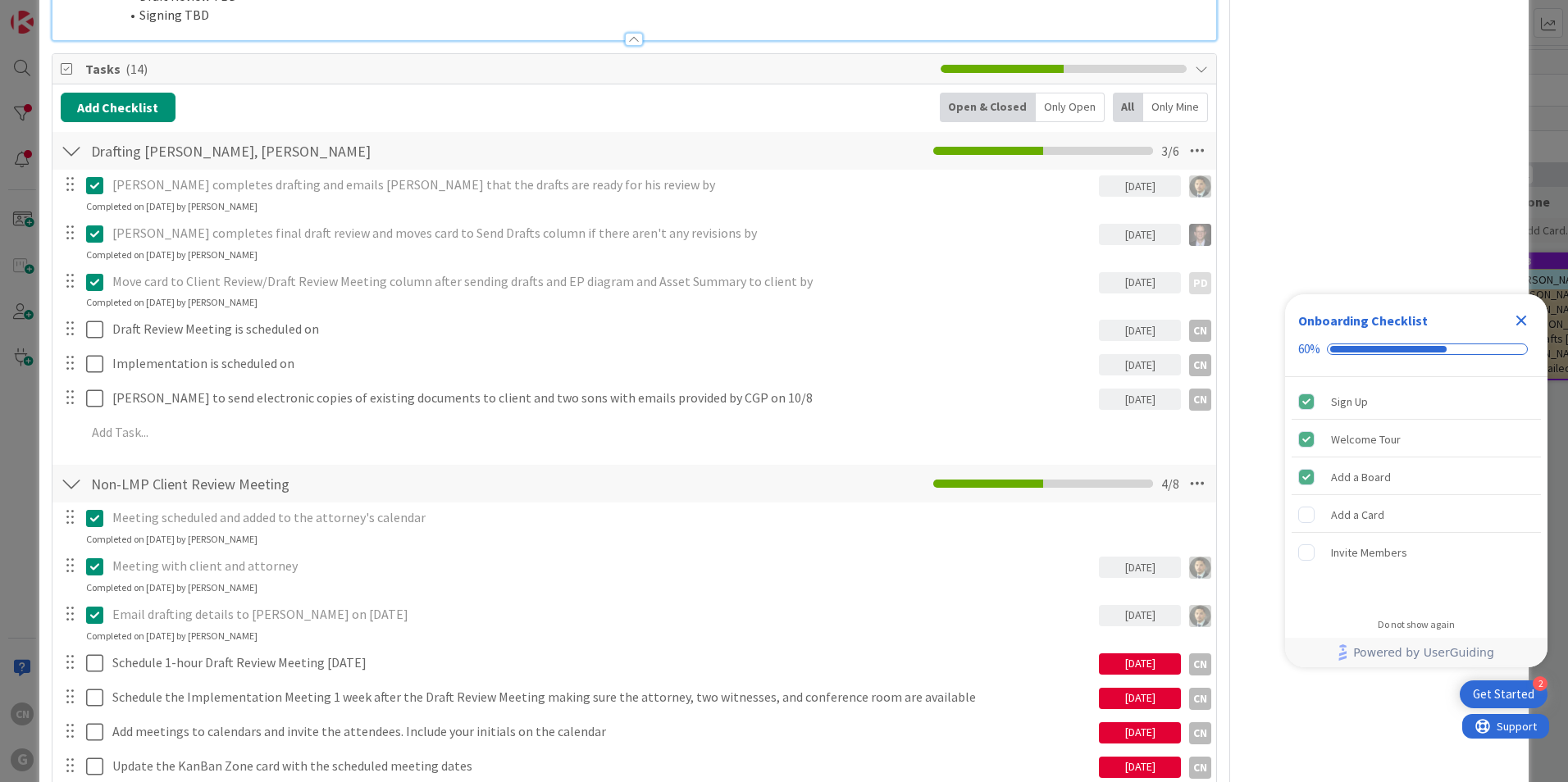
scroll to position [737, 0]
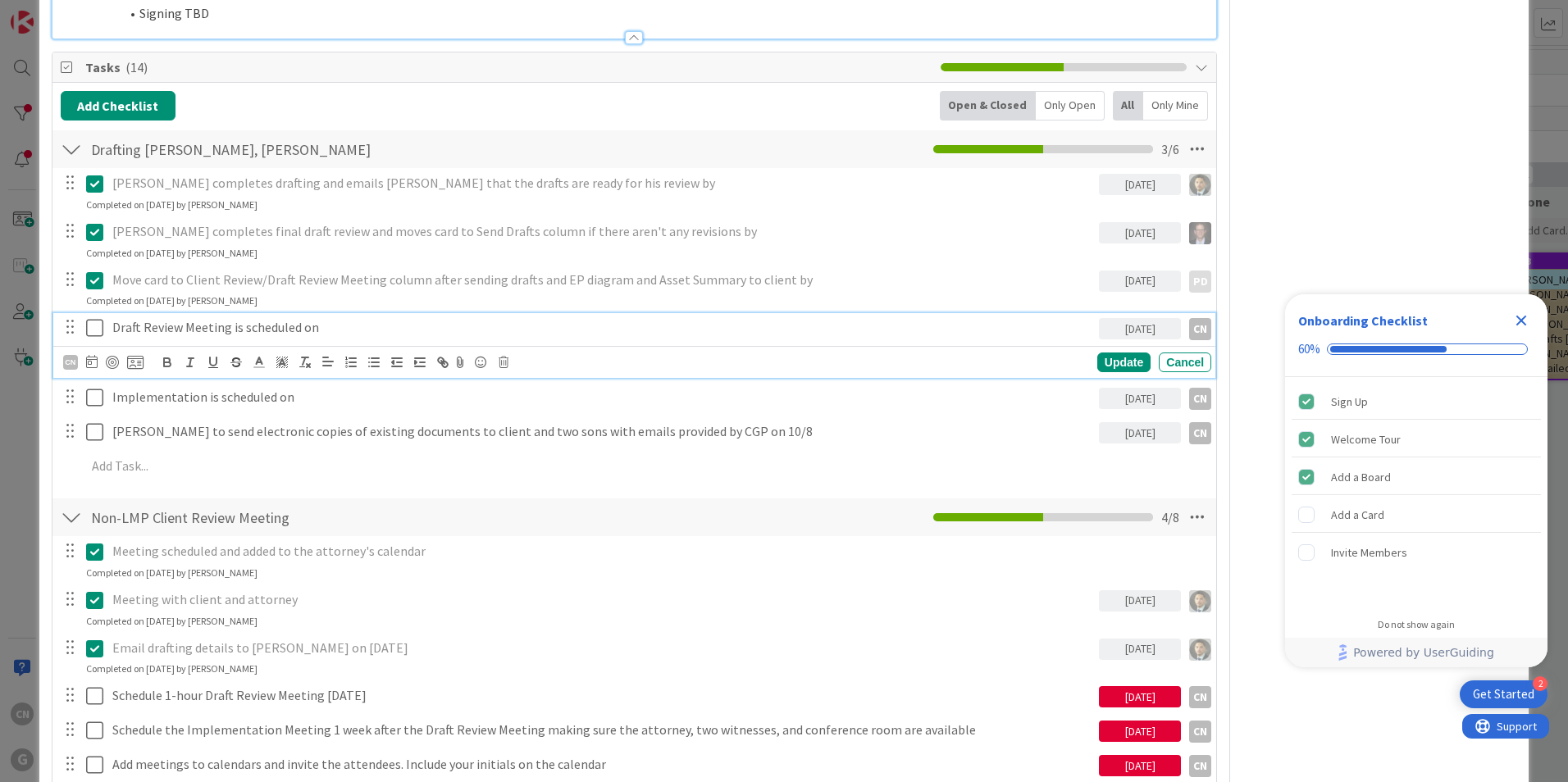
click at [269, 329] on p "Draft Review Meeting is scheduled on" at bounding box center [602, 328] width 980 height 19
click at [1360, 149] on div "Owner CN PD Updating Programs Dates Block Reason 0 / 256 Block Custom Fields ( …" at bounding box center [1378, 450] width 274 height 2247
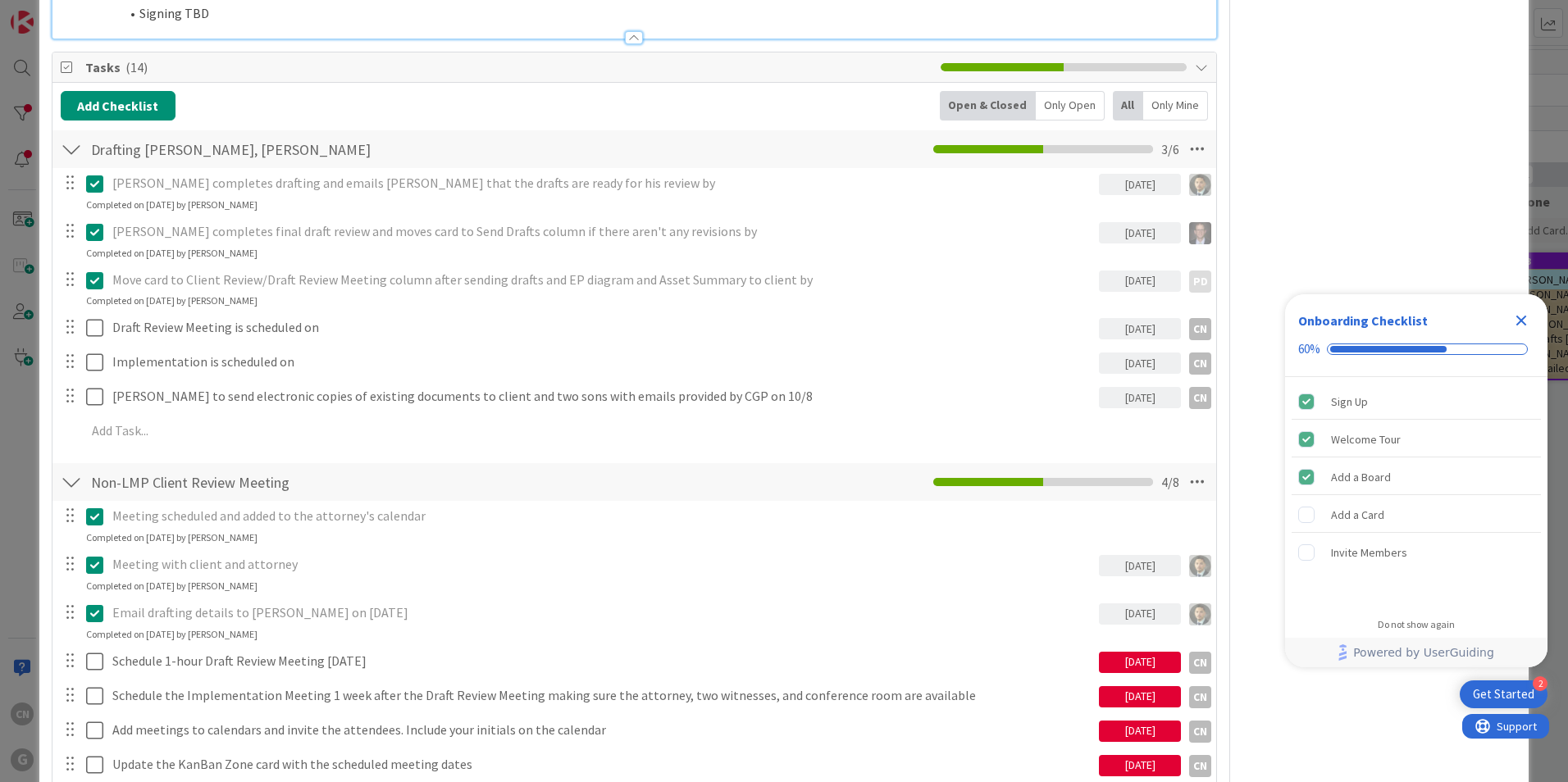
click at [1528, 318] on icon "Close Checklist" at bounding box center [1520, 320] width 19 height 19
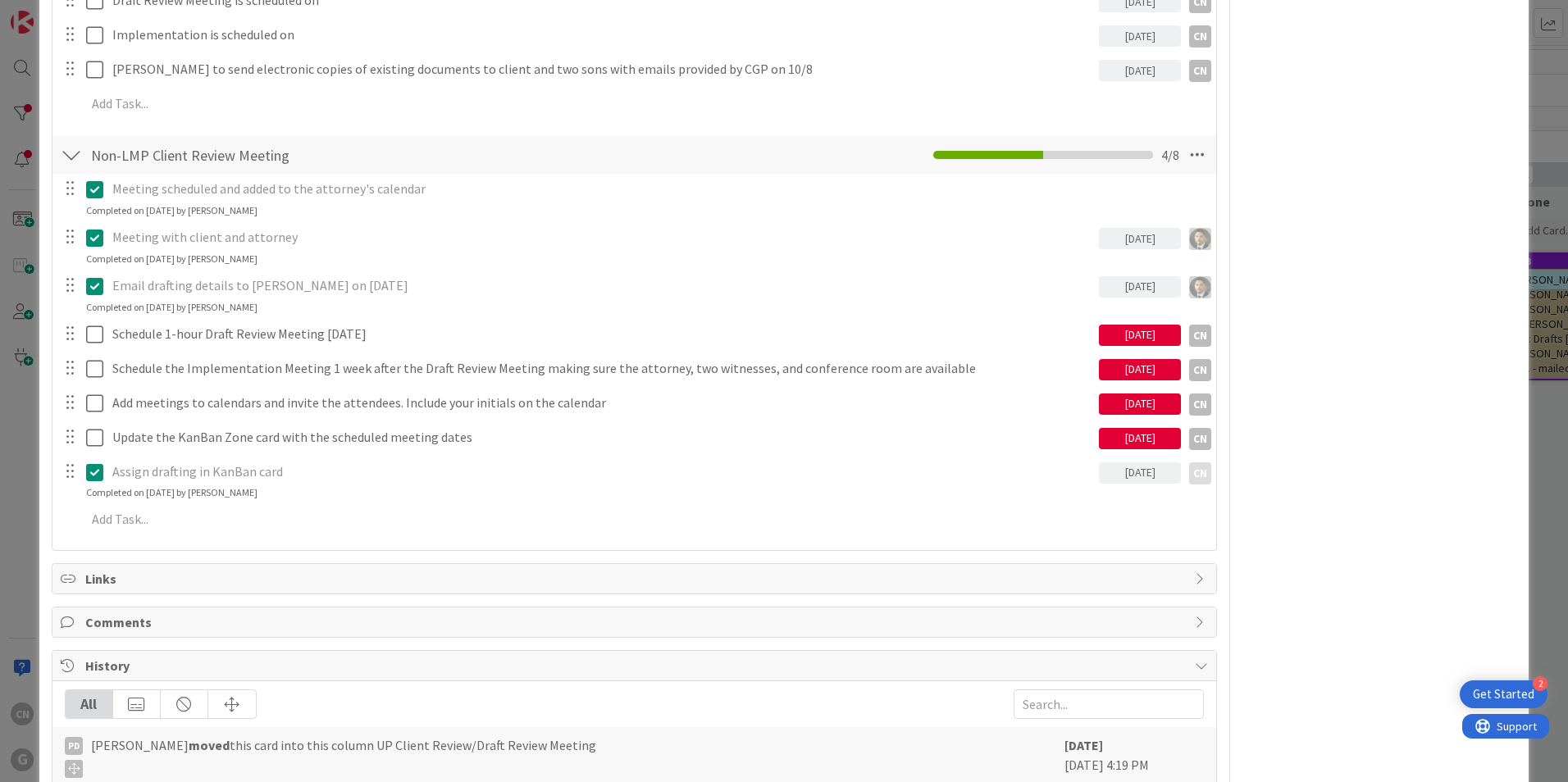
scroll to position [1065, 0]
click at [1126, 334] on div "09/25/2025" at bounding box center [1139, 334] width 82 height 21
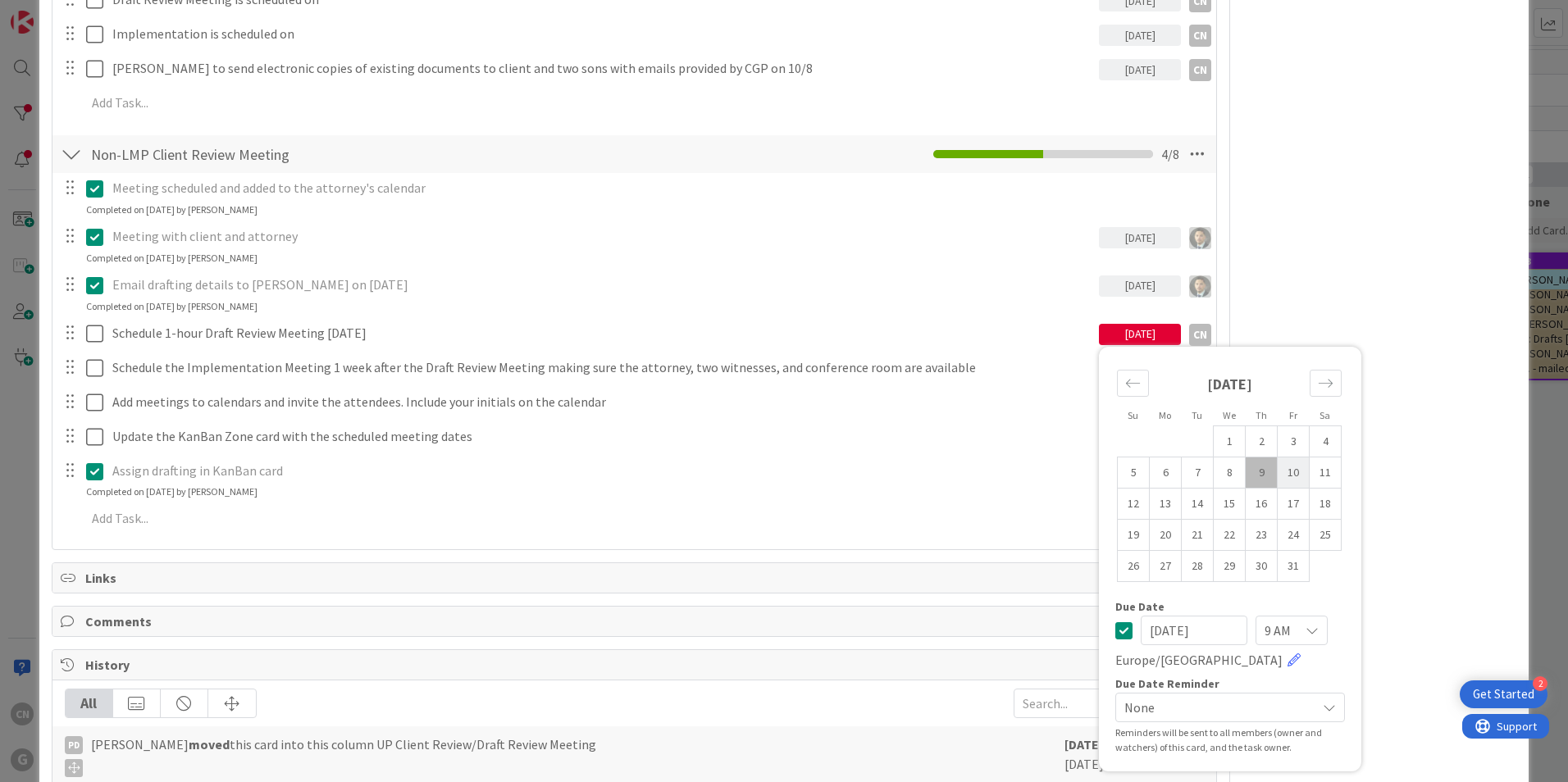
click at [1279, 474] on td "10" at bounding box center [1293, 472] width 32 height 31
type input "10/10/2025"
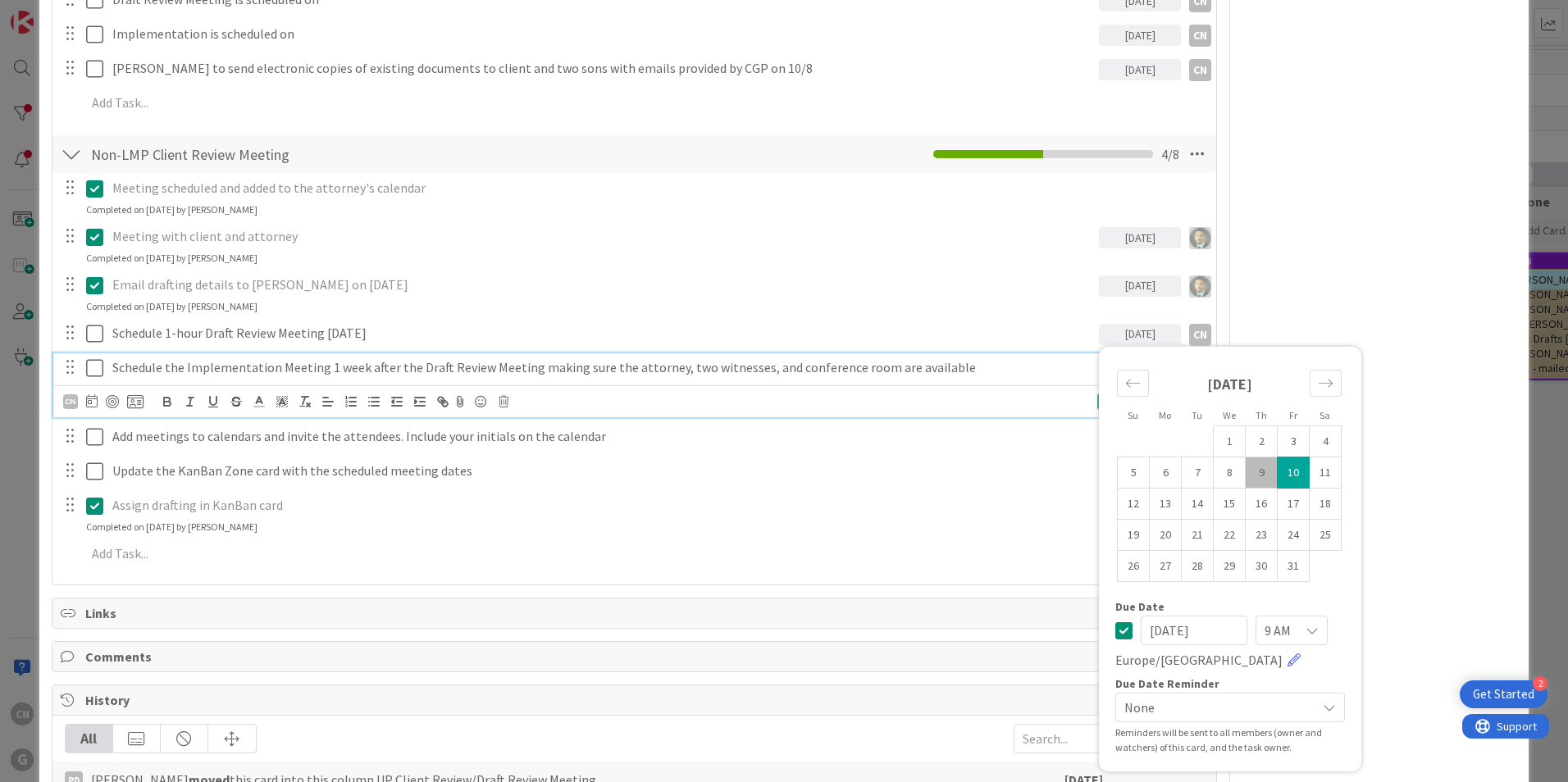
click at [160, 368] on p "Schedule the Implementation Meeting 1 week after the Draft Review Meeting makin…" at bounding box center [602, 367] width 980 height 19
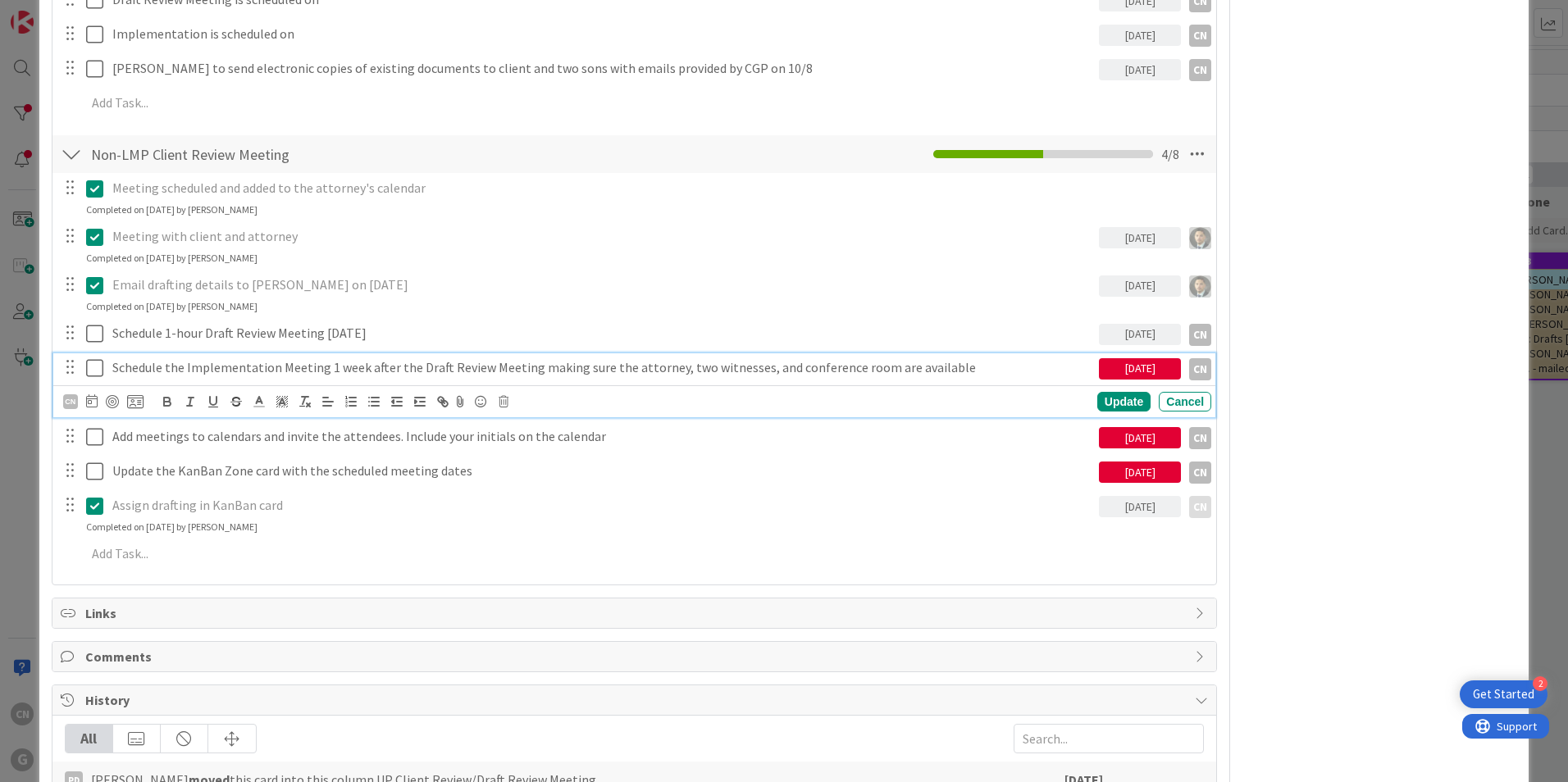
click at [1107, 364] on div "09/25/2025" at bounding box center [1139, 368] width 82 height 21
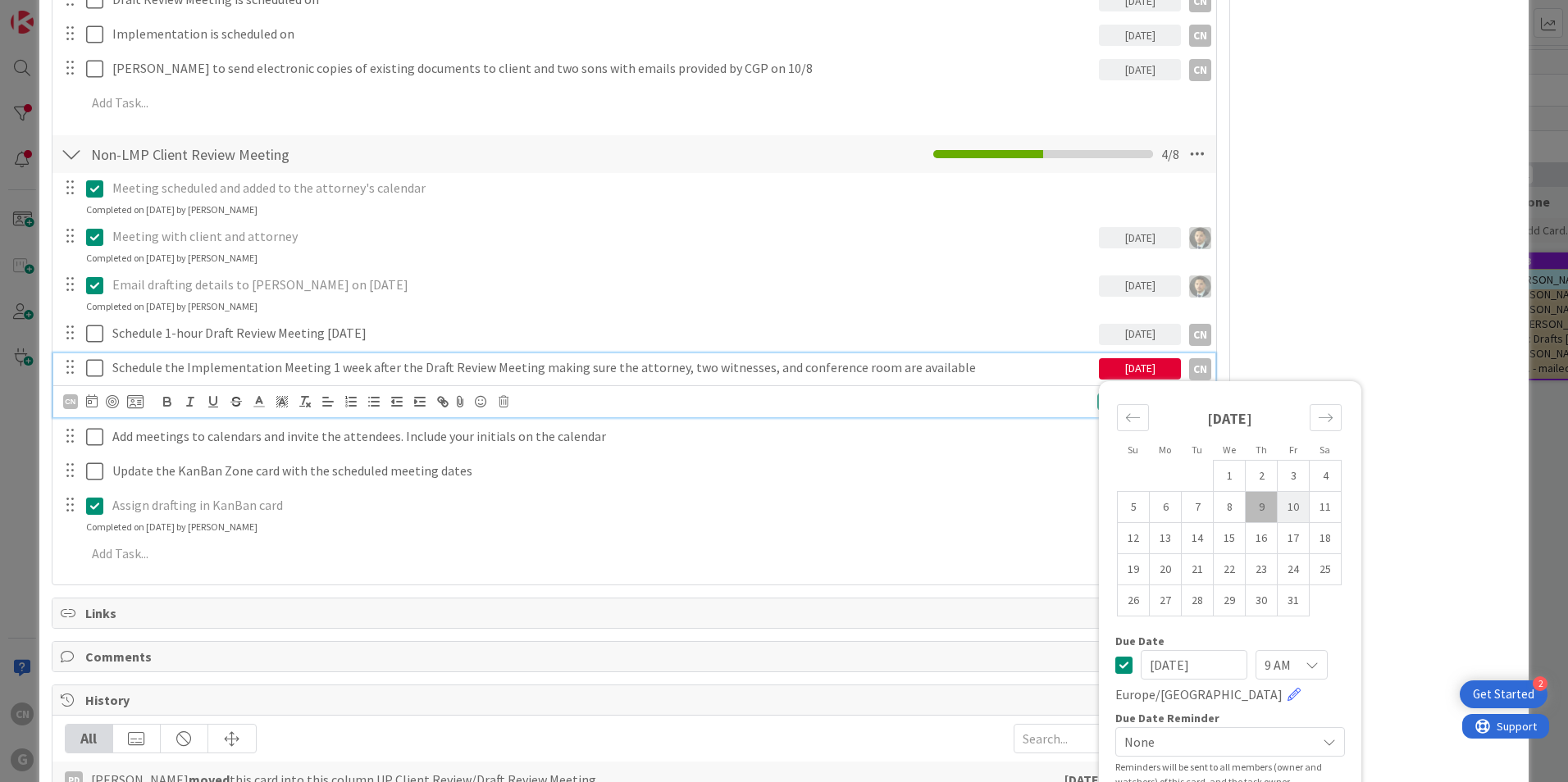
click at [1290, 502] on td "10" at bounding box center [1293, 506] width 32 height 31
type input "10/10/2025"
click at [1061, 415] on div "CN Update Cancel" at bounding box center [634, 401] width 1162 height 32
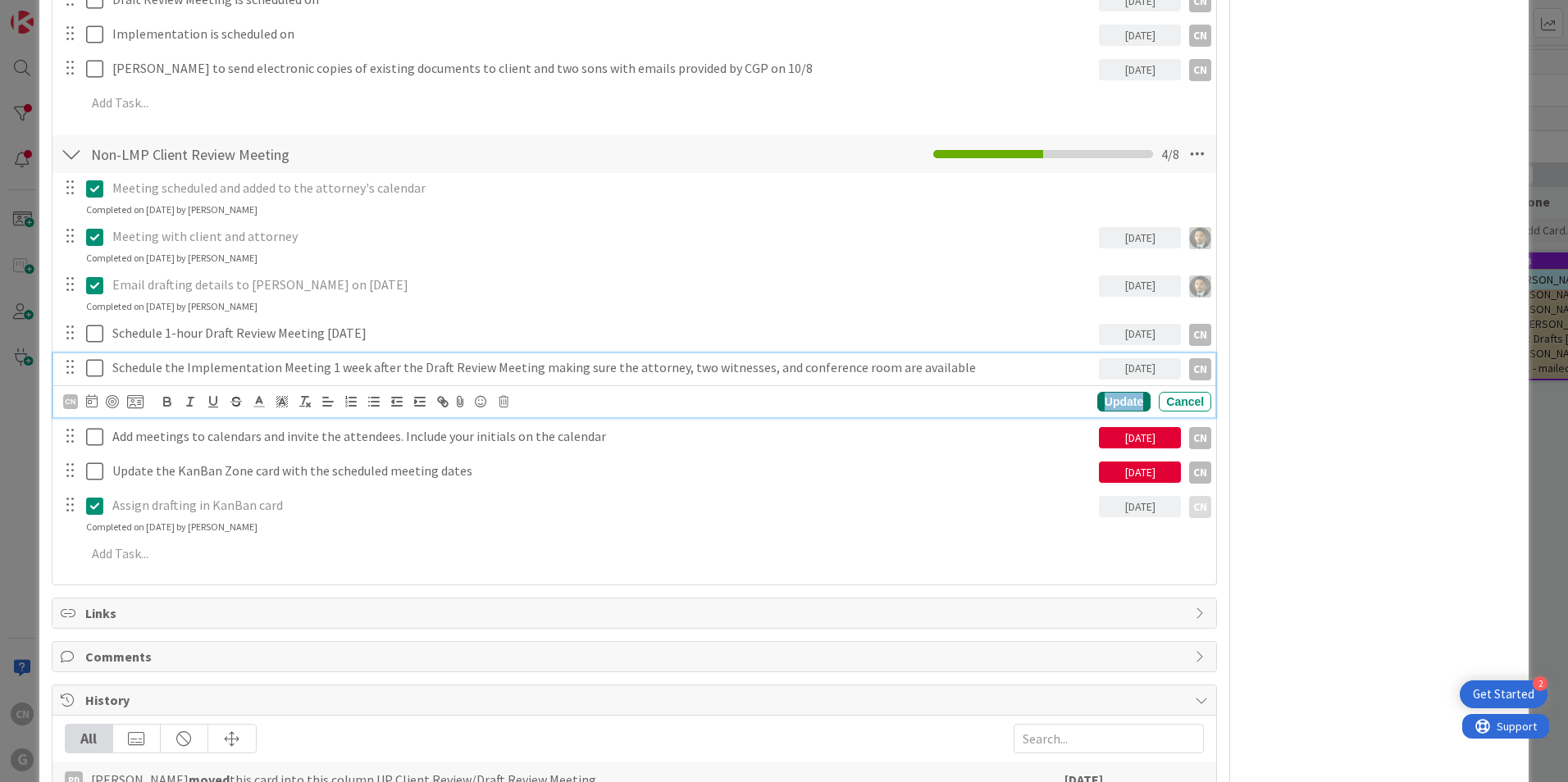
click at [1100, 404] on div "Update" at bounding box center [1123, 401] width 53 height 19
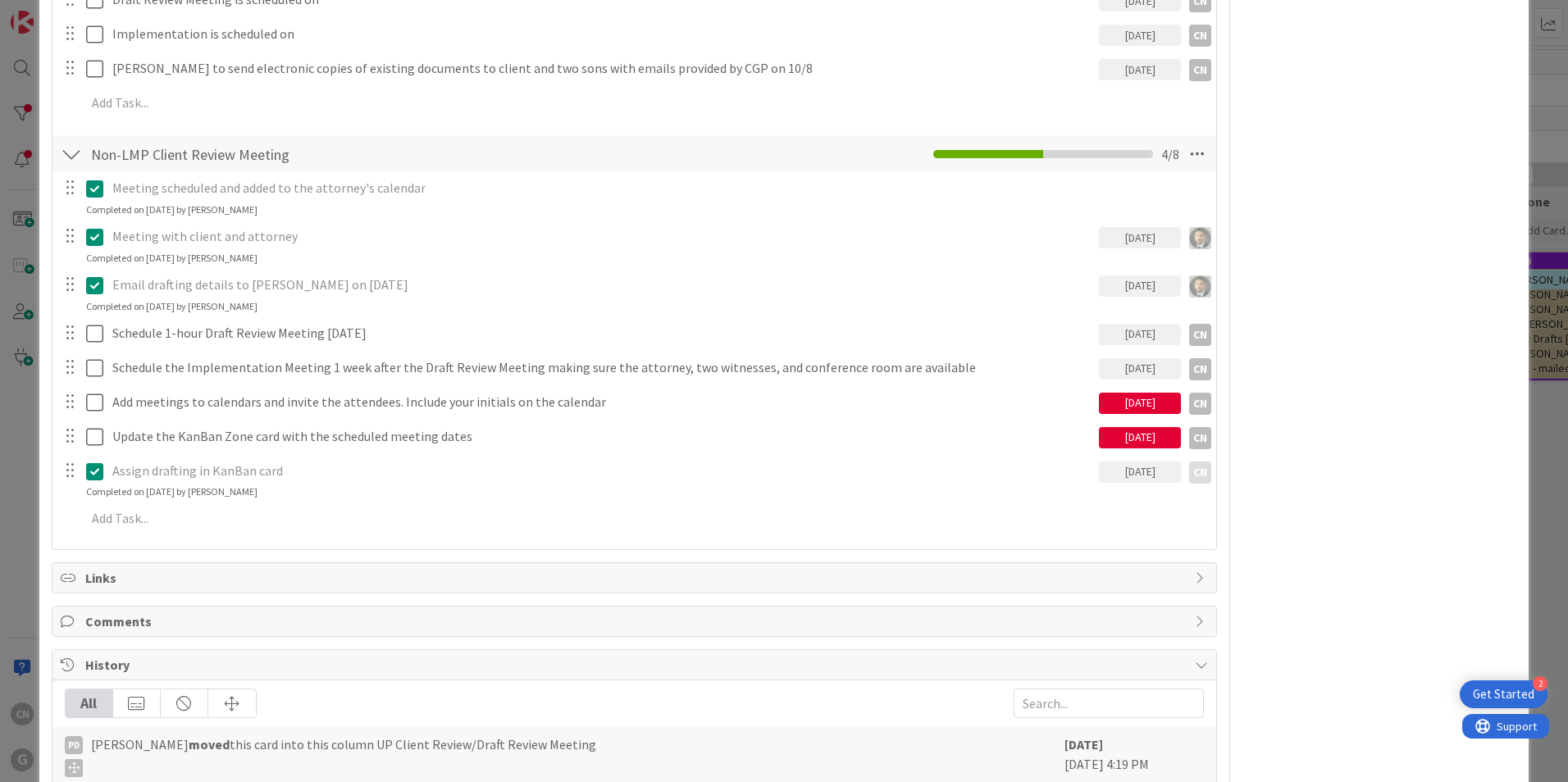
click at [1101, 400] on div "09/25/2025" at bounding box center [1139, 403] width 82 height 21
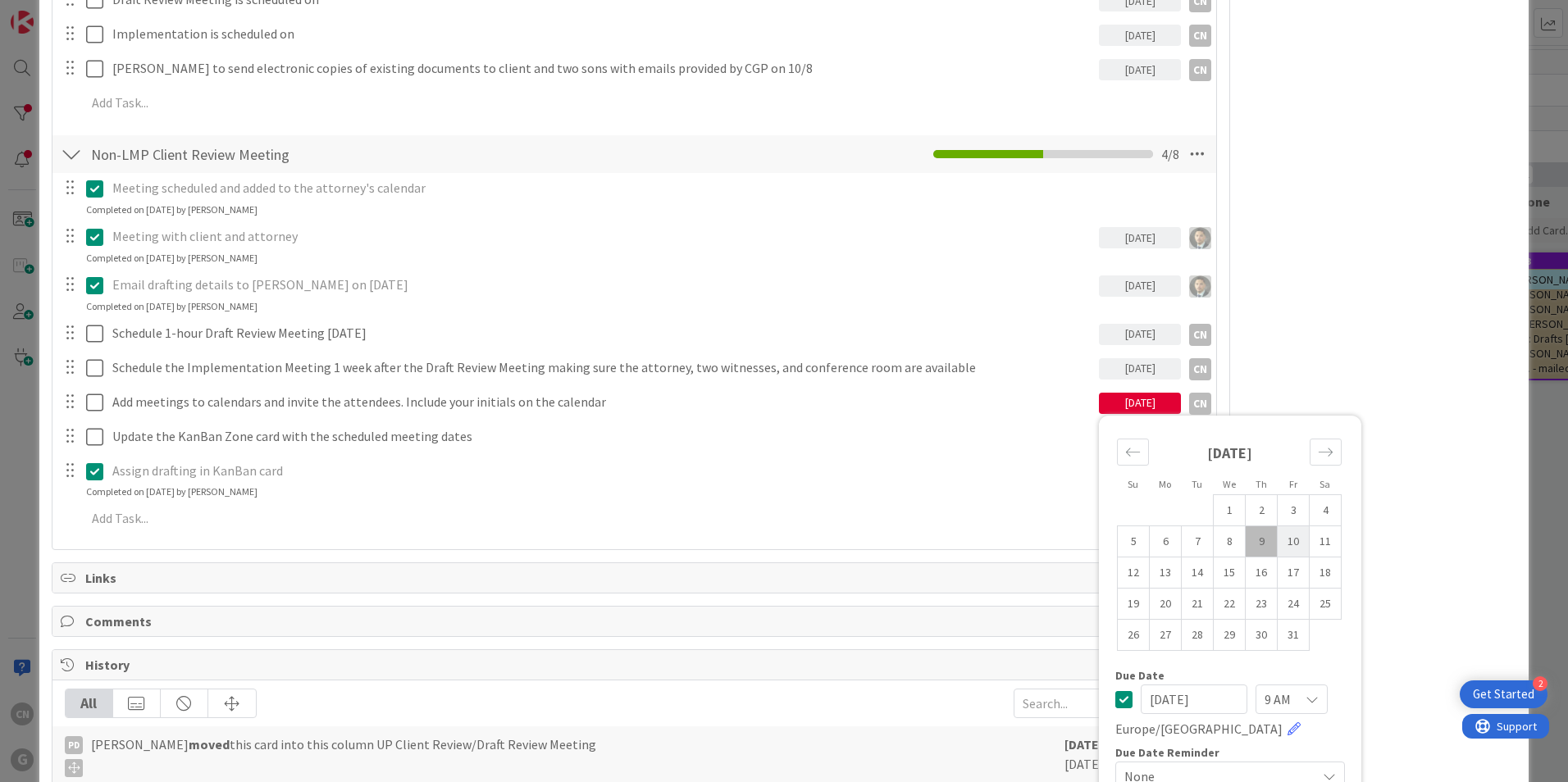
click at [1287, 539] on td "10" at bounding box center [1293, 541] width 32 height 31
type input "10/10/2025"
drag, startPoint x: 1046, startPoint y: 458, endPoint x: 1067, endPoint y: 435, distance: 31.1
click at [1046, 457] on div "Assign drafting in KanBan card" at bounding box center [602, 471] width 993 height 29
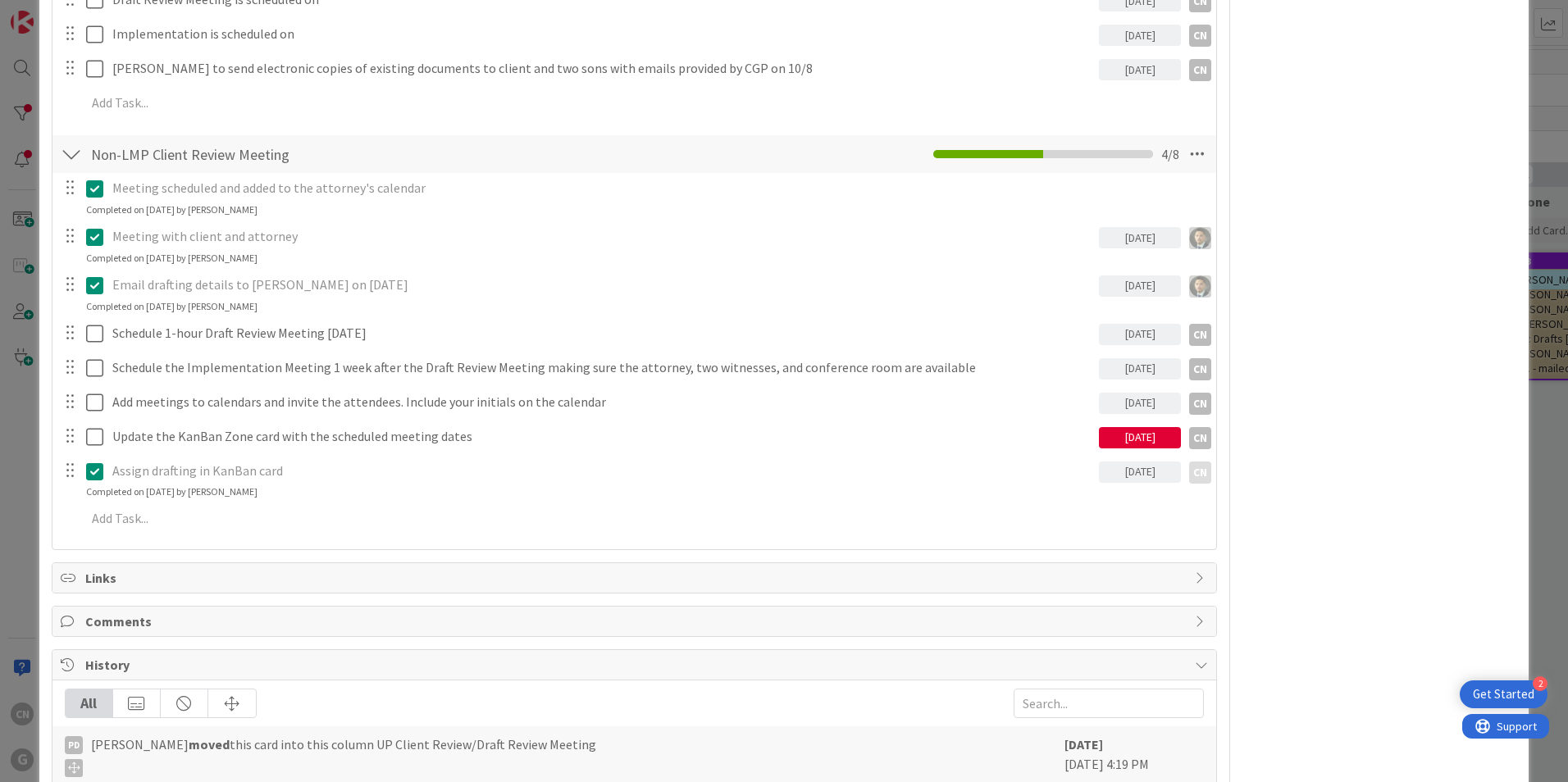
click at [1108, 439] on div "09/25/2025" at bounding box center [1139, 437] width 82 height 21
click at [1289, 577] on td "10" at bounding box center [1293, 576] width 32 height 31
type input "10/10/2025"
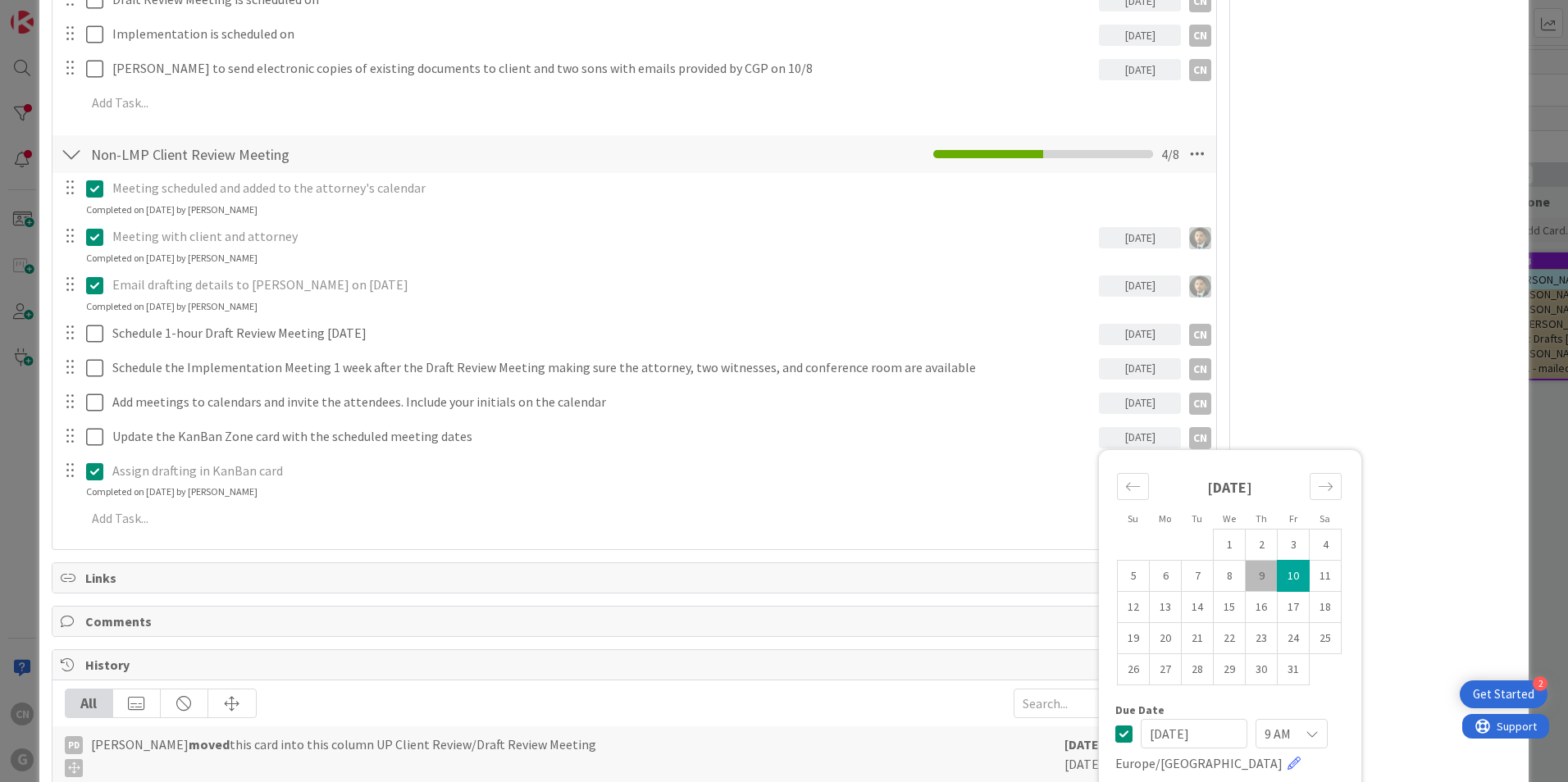
click at [893, 469] on p "Assign drafting in KanBan card" at bounding box center [602, 471] width 980 height 19
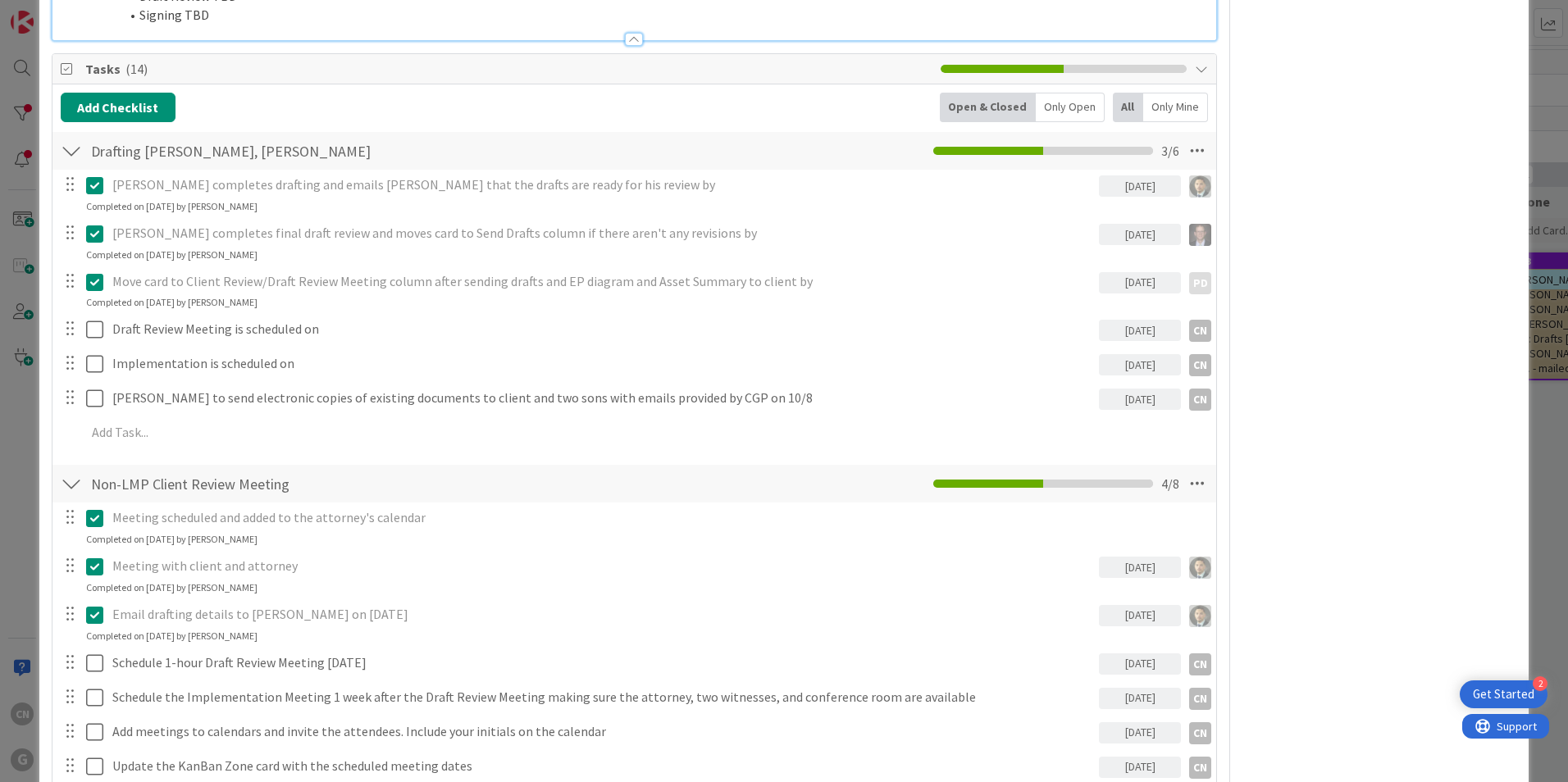
scroll to position [736, 0]
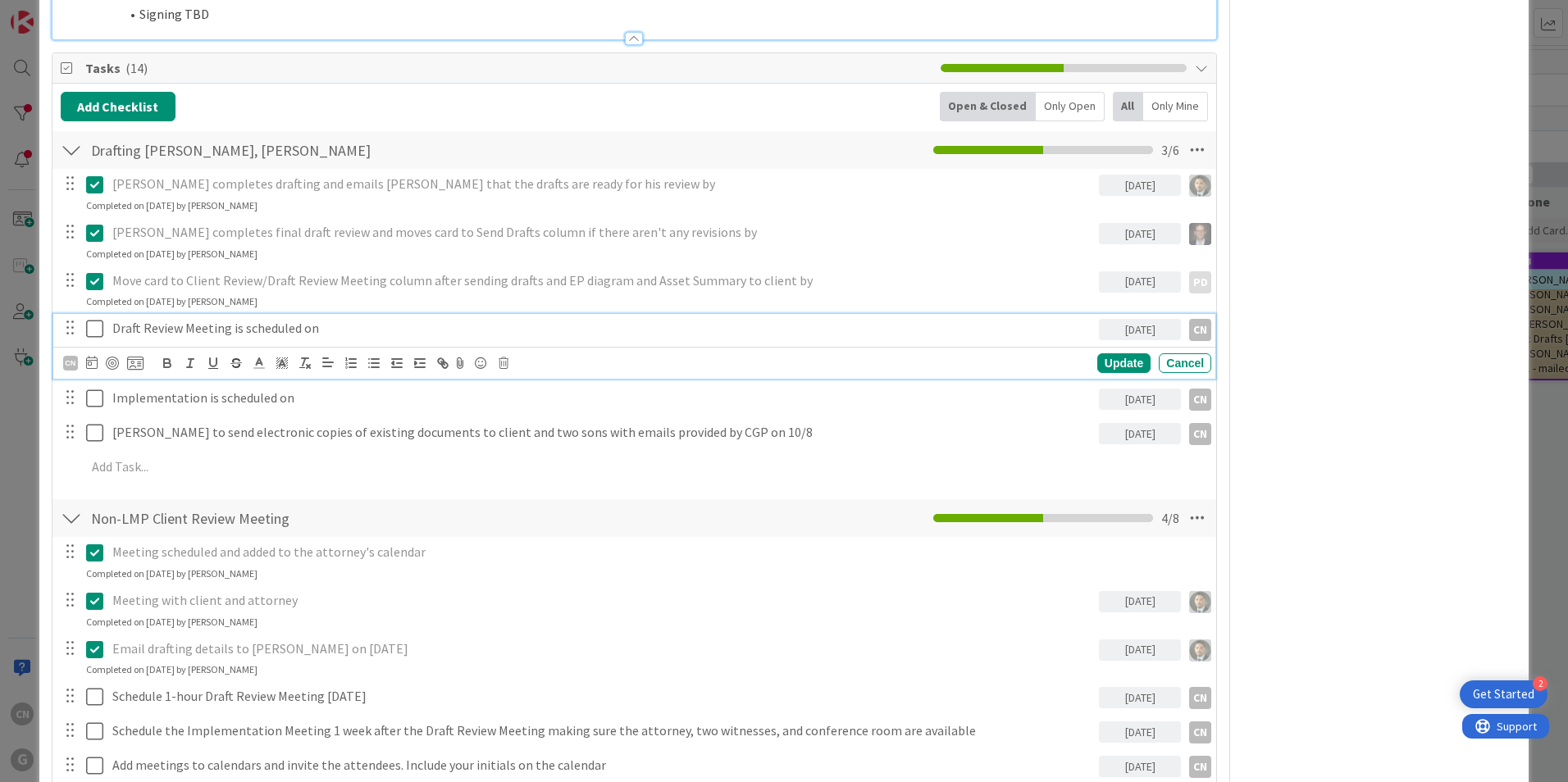
click at [341, 327] on p "Draft Review Meeting is scheduled on" at bounding box center [602, 329] width 980 height 19
click at [1129, 329] on div "10/13/2025" at bounding box center [1139, 329] width 82 height 21
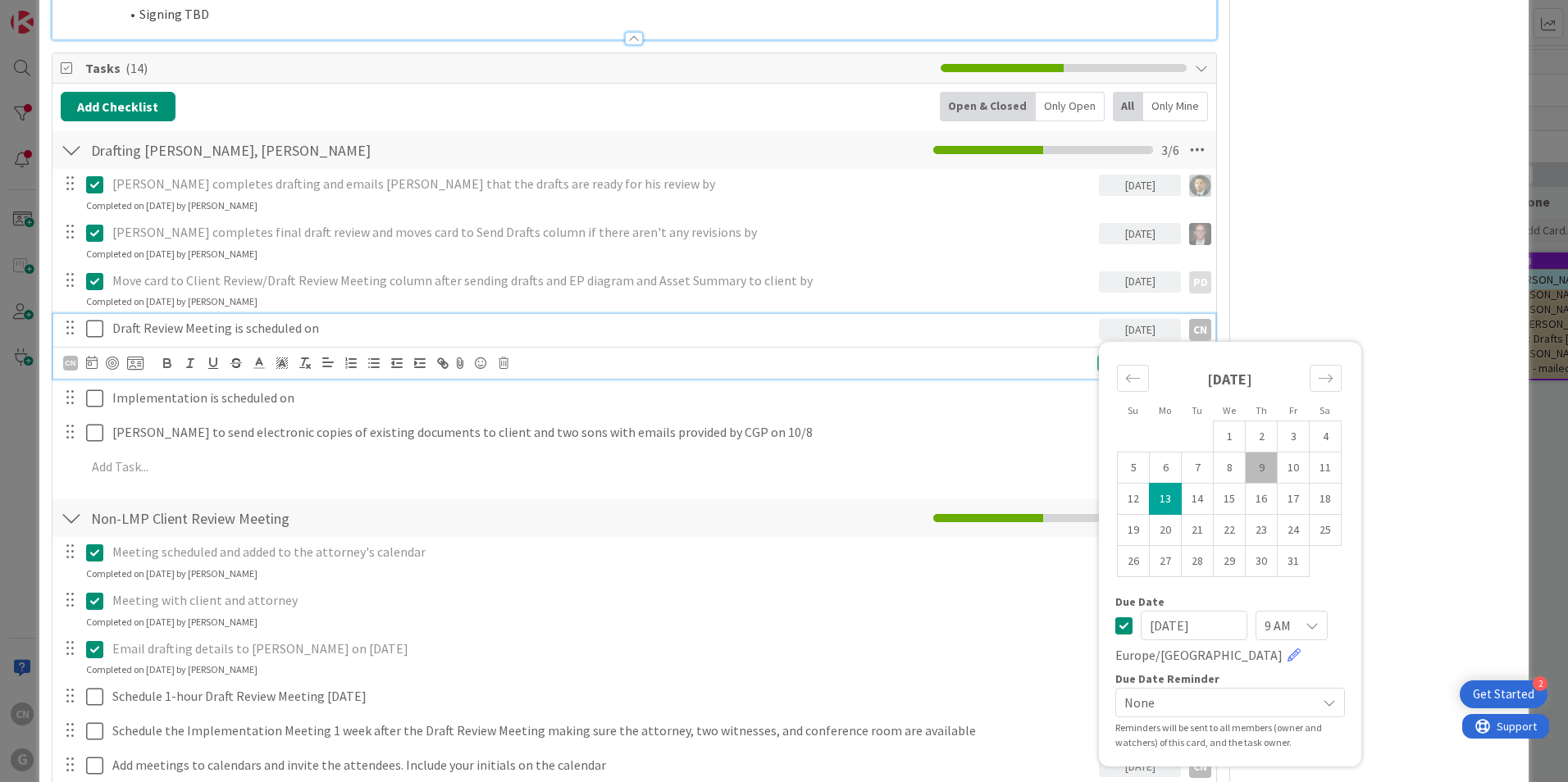
click at [1115, 627] on icon at bounding box center [1123, 625] width 17 height 19
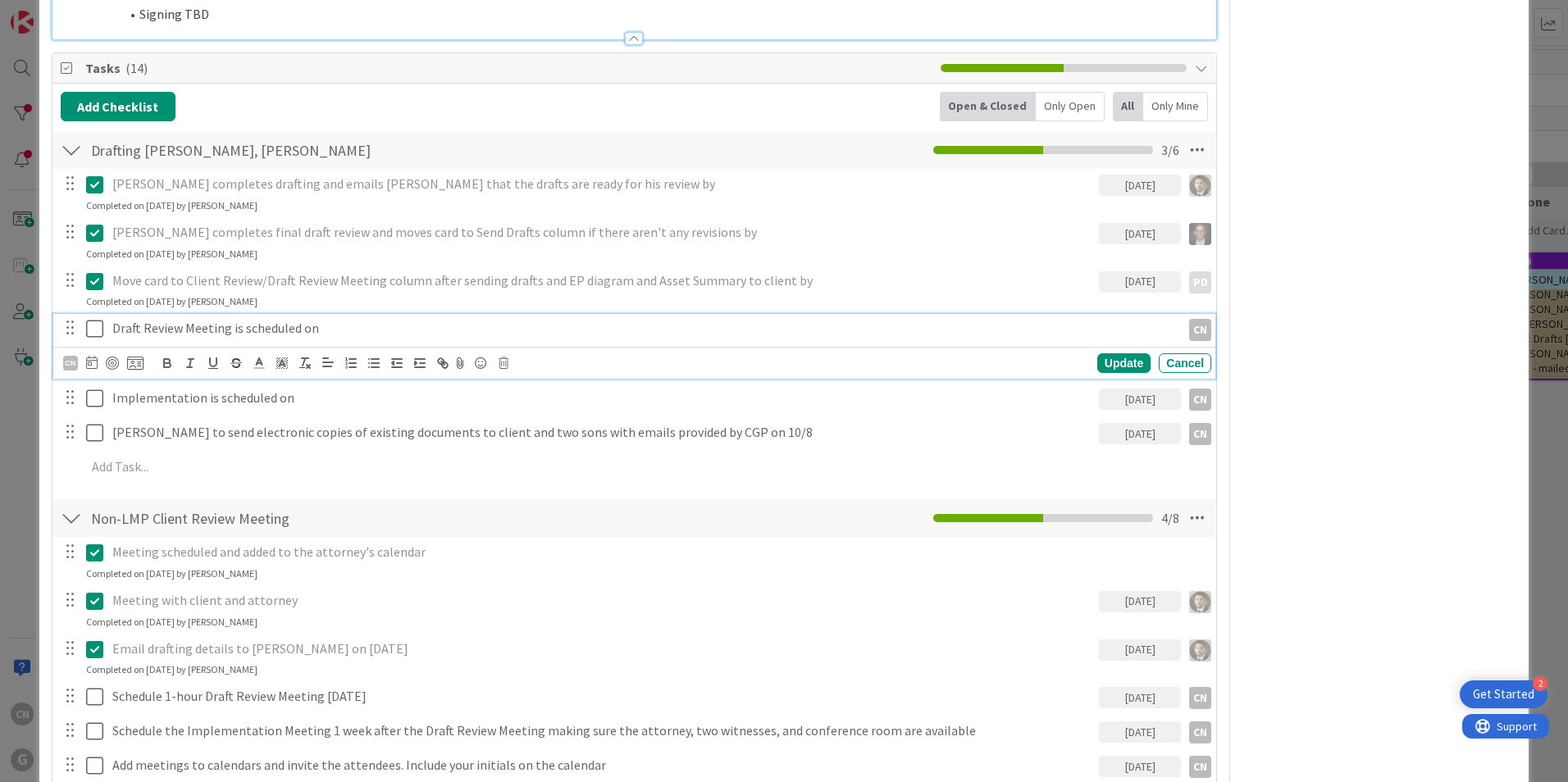
click at [1105, 403] on div "10/13/2025" at bounding box center [1139, 399] width 82 height 21
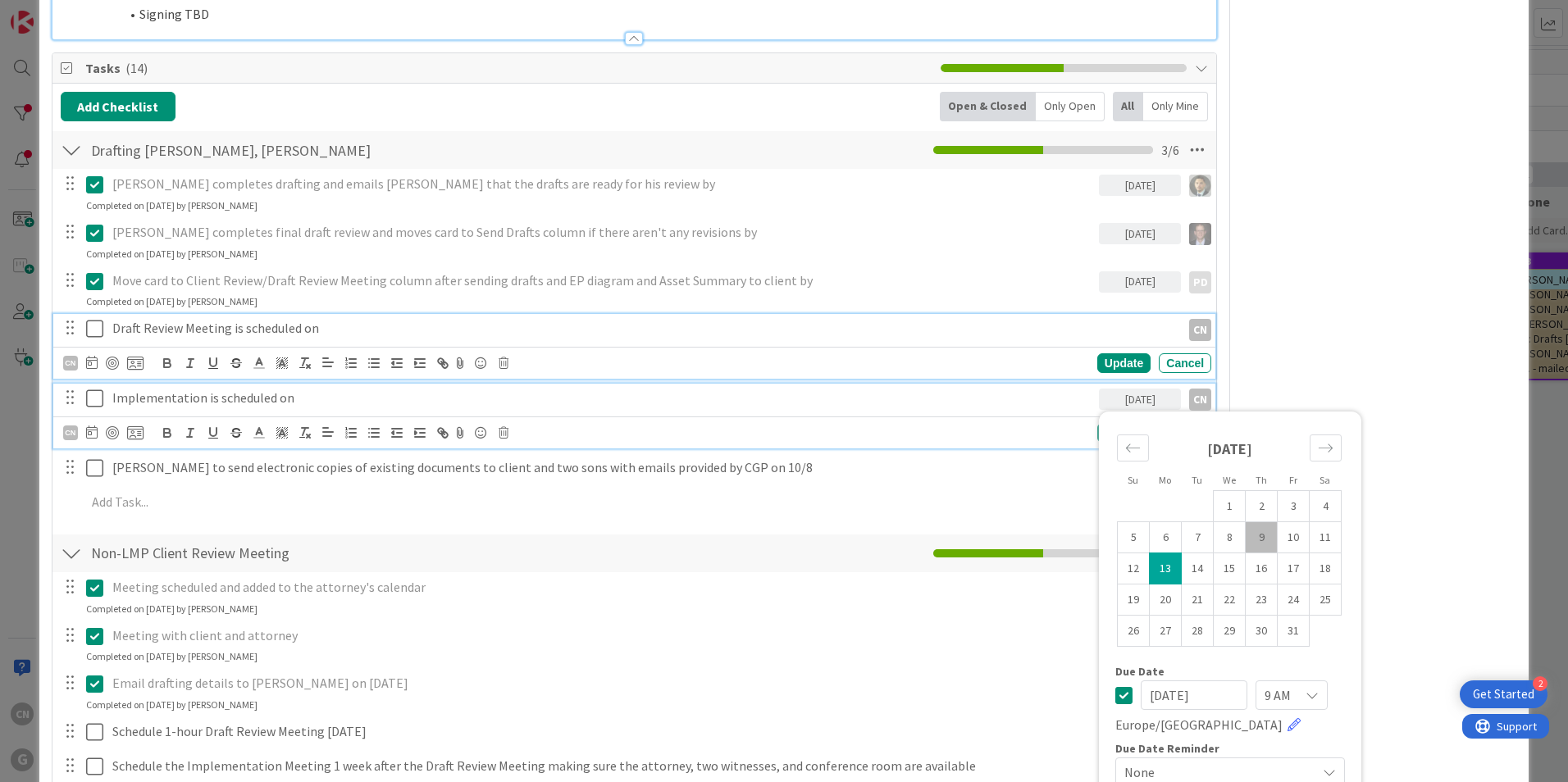
drag, startPoint x: 1107, startPoint y: 661, endPoint x: 1077, endPoint y: 636, distance: 39.1
click at [1115, 685] on icon at bounding box center [1123, 694] width 17 height 19
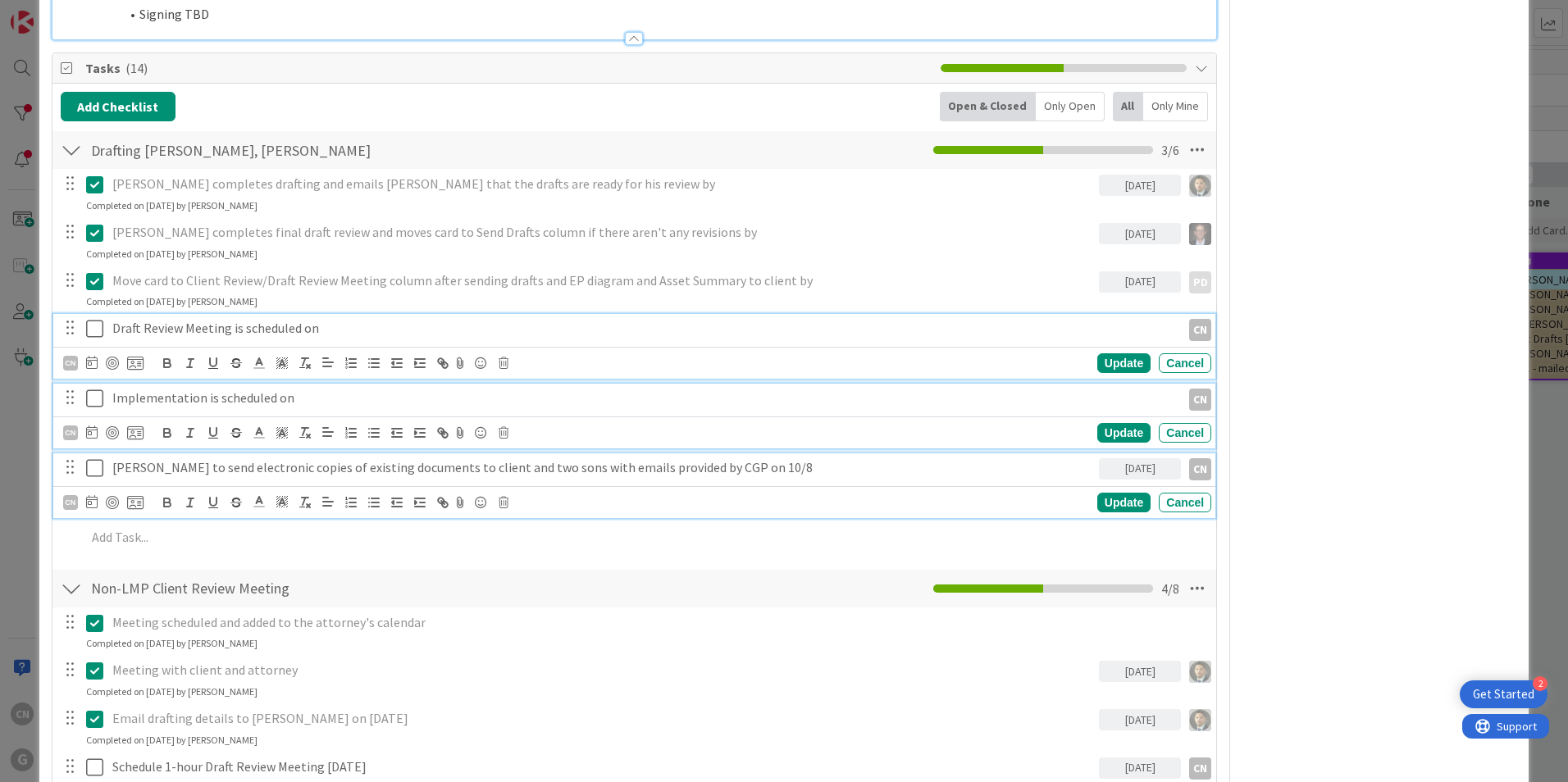
click at [92, 458] on icon at bounding box center [94, 468] width 17 height 19
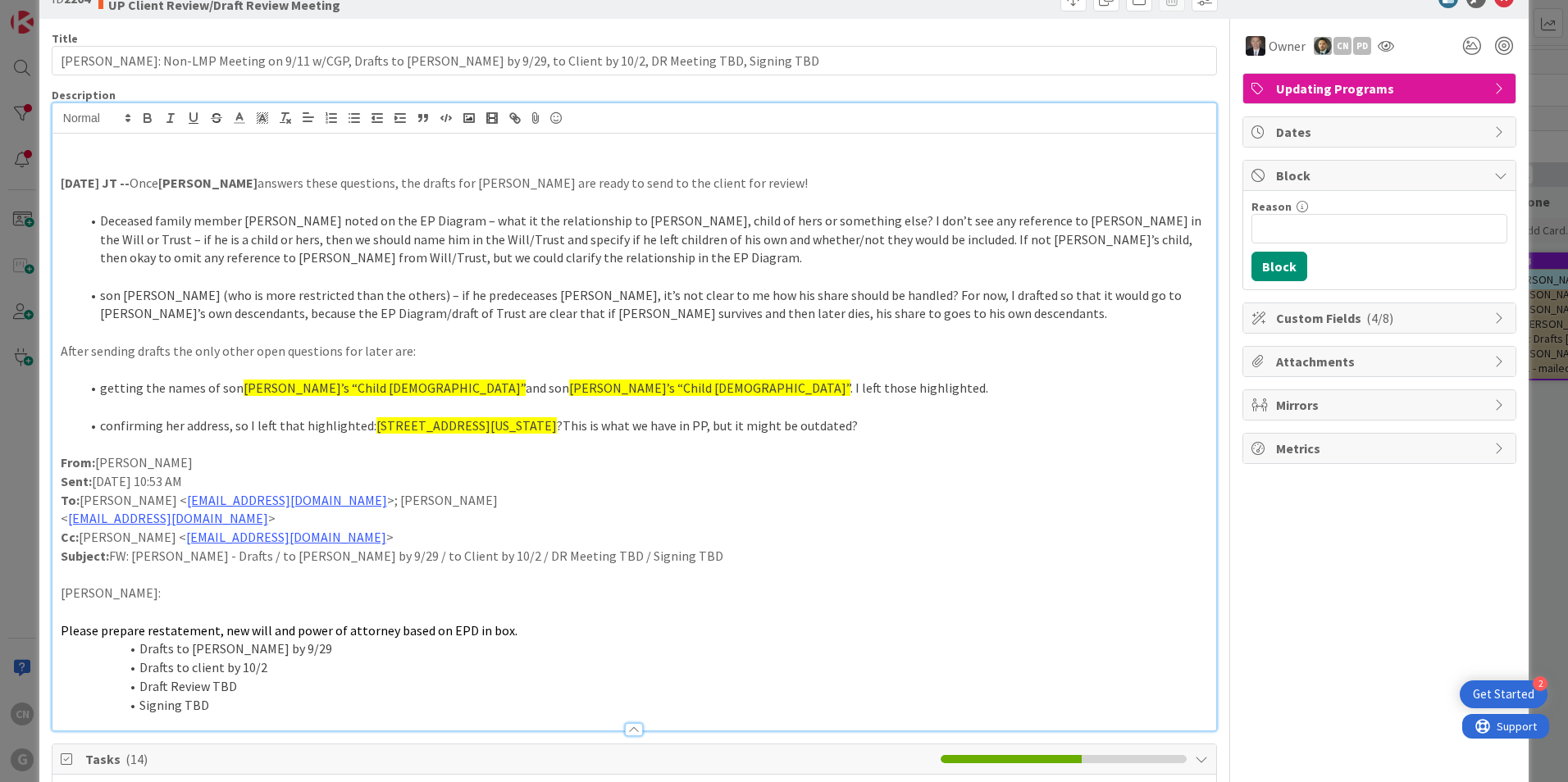
scroll to position [0, 0]
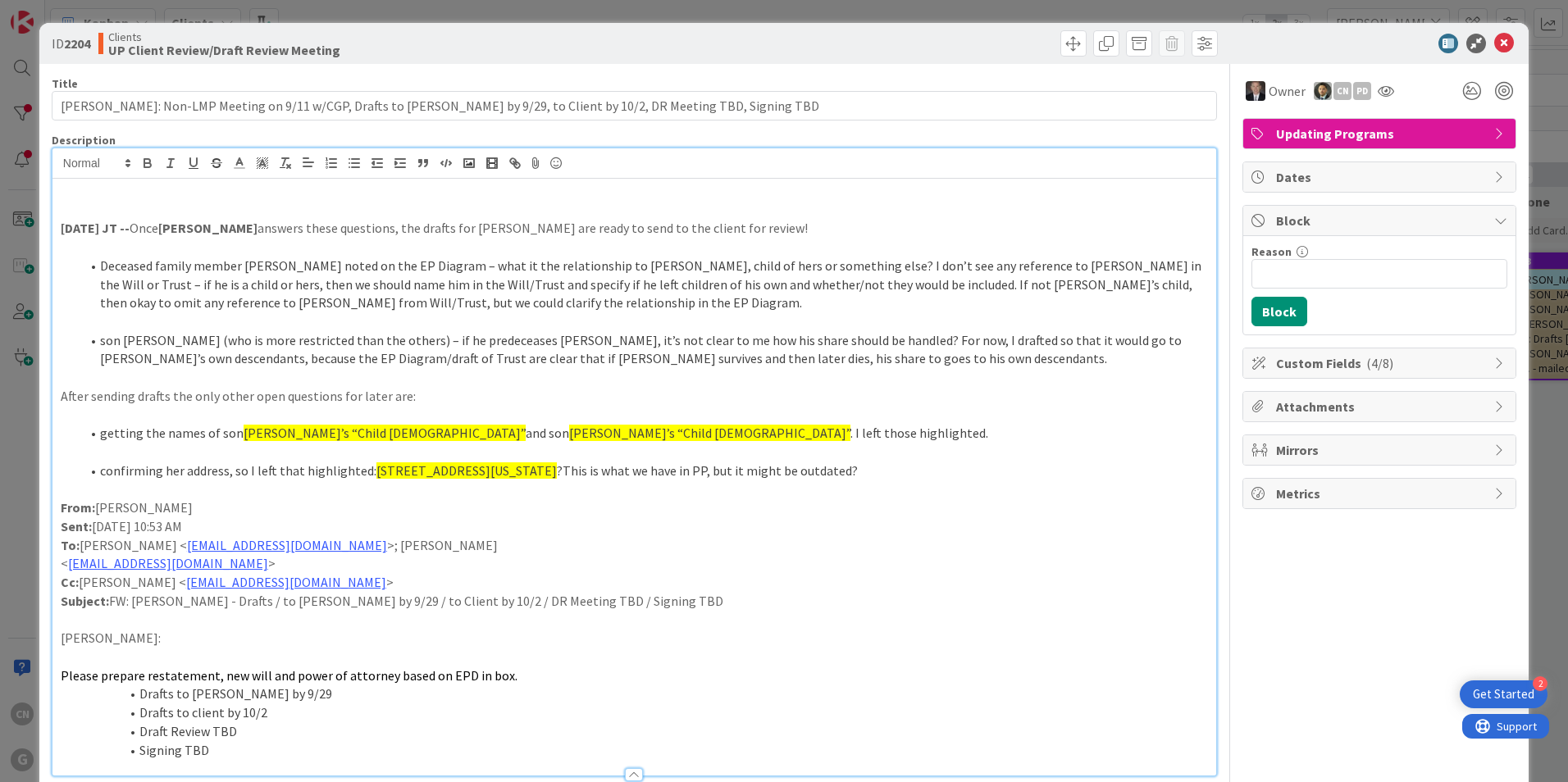
click at [86, 216] on p at bounding box center [634, 210] width 1147 height 19
click at [404, 211] on p "10.8.25 CNV Notes: email sent to clients/sons with DR meeting dates." at bounding box center [634, 210] width 1147 height 19
click at [352, 210] on p "10.8.25 CNV Notes: email sent to clients/sons with DR meeting dates." at bounding box center [634, 210] width 1147 height 19
drag, startPoint x: 162, startPoint y: 214, endPoint x: 51, endPoint y: 210, distance: 111.1
click at [52, 210] on div "10.8.25 CNV Notes: email sent to clients/sons with DR and Signing meeting dates…" at bounding box center [634, 477] width 1164 height 597
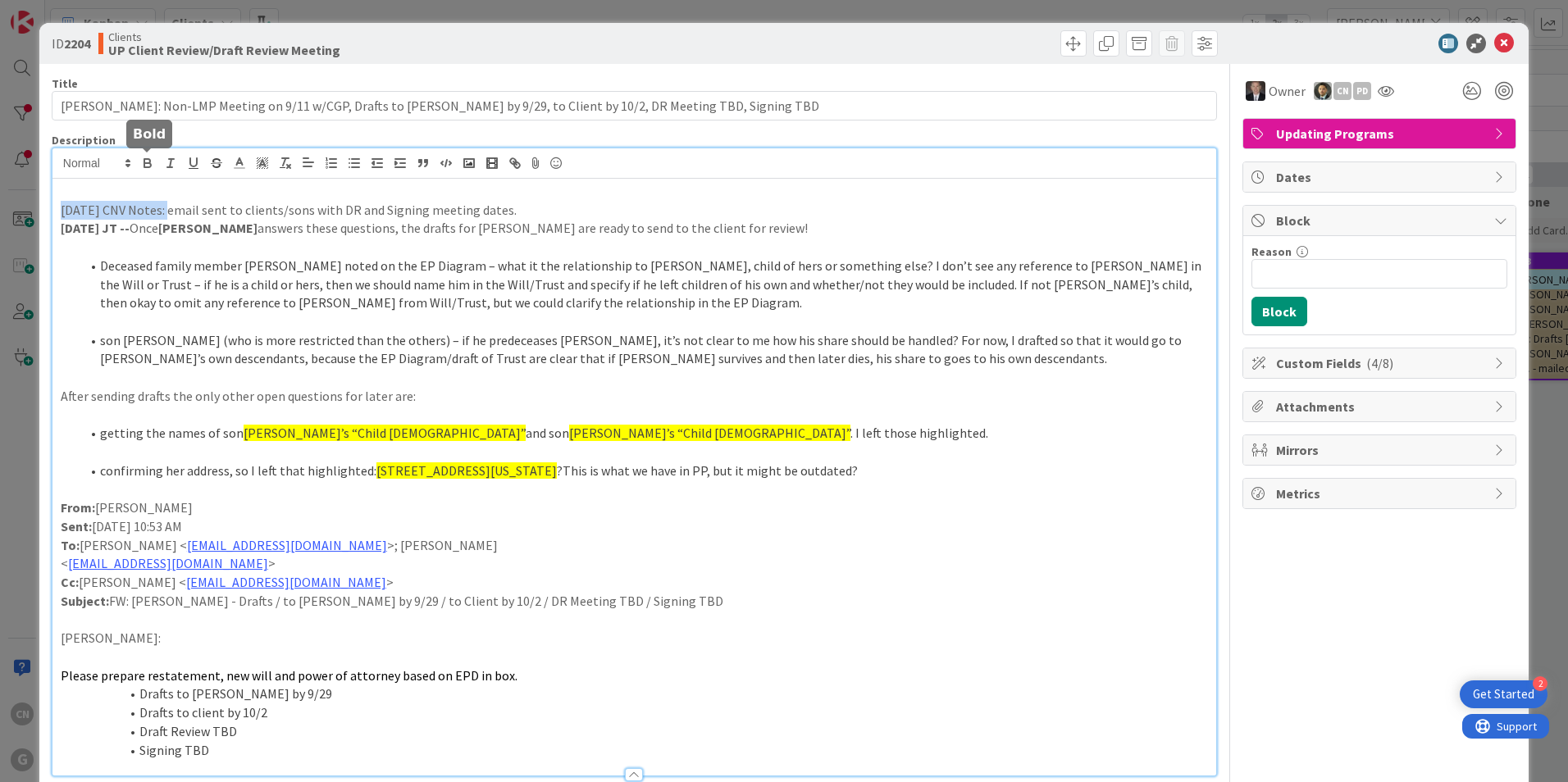
click at [147, 163] on icon "button" at bounding box center [147, 165] width 7 height 4
click at [427, 482] on p at bounding box center [634, 490] width 1147 height 19
click at [1494, 45] on icon at bounding box center [1503, 43] width 19 height 19
